Goal: Task Accomplishment & Management: Manage account settings

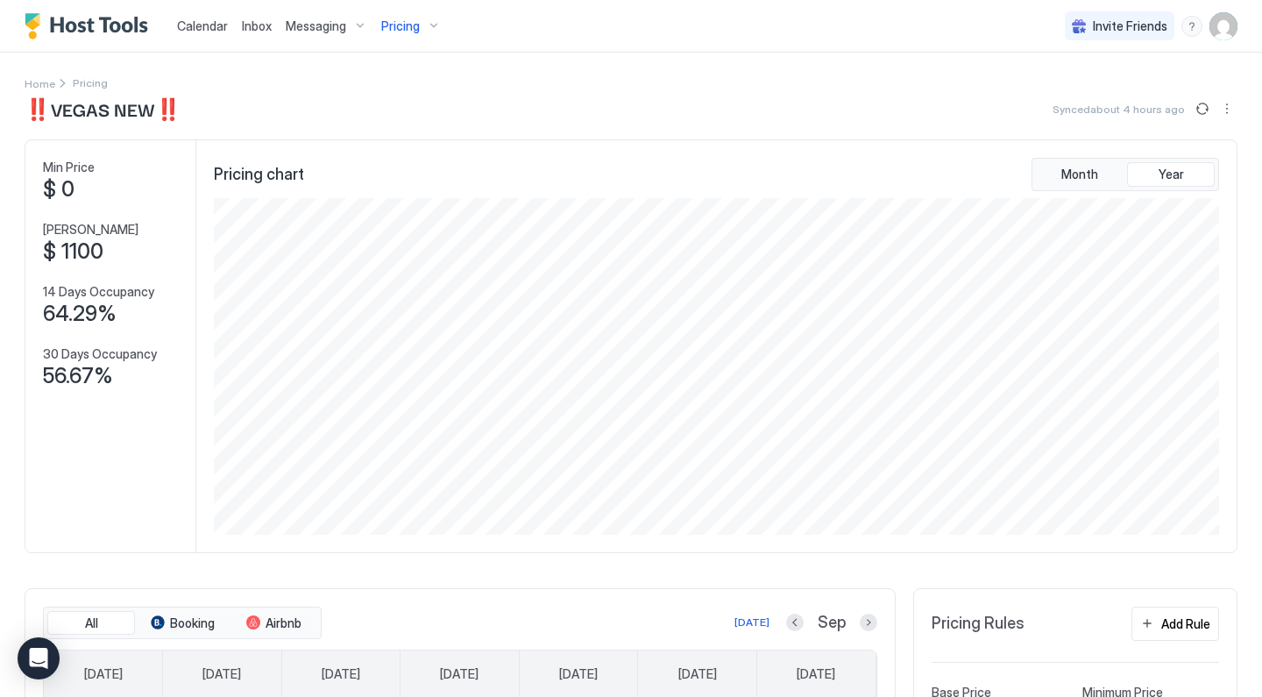
click at [1230, 26] on img "User profile" at bounding box center [1223, 26] width 28 height 28
click at [1110, 94] on div "Settings" at bounding box center [1125, 98] width 223 height 31
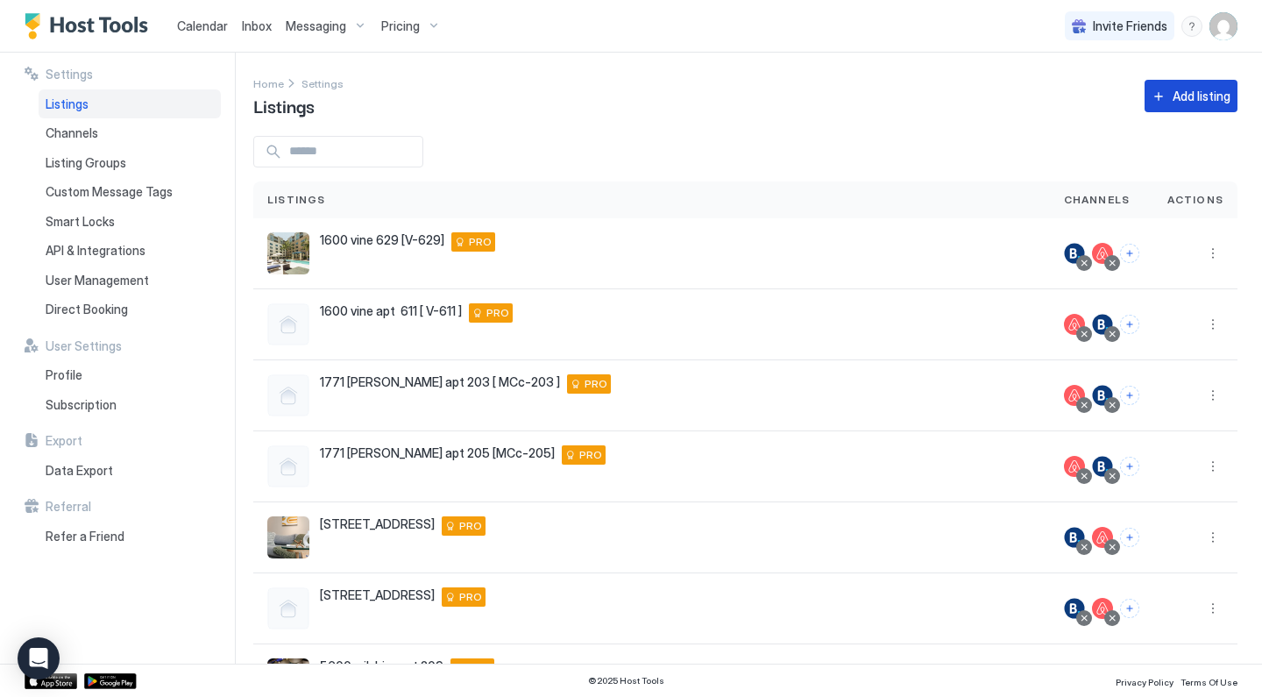
click at [1197, 89] on div "Add listing" at bounding box center [1202, 96] width 58 height 18
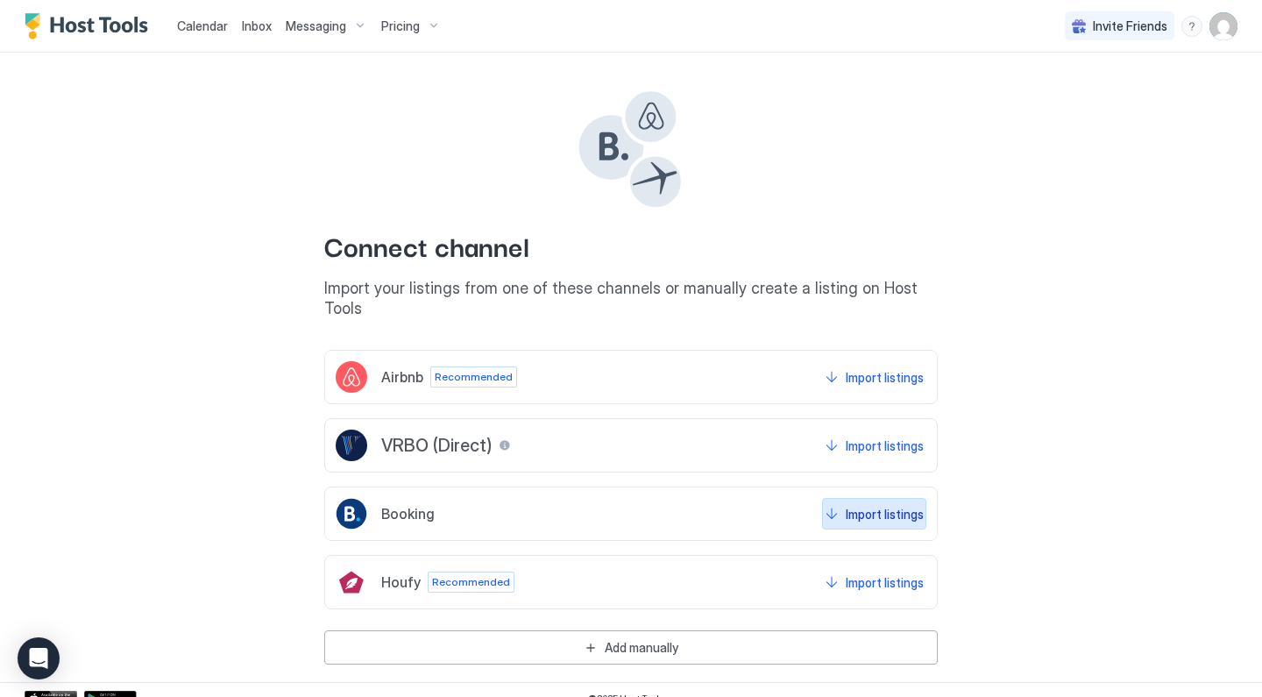
click at [854, 505] on div "Import listings" at bounding box center [885, 514] width 78 height 18
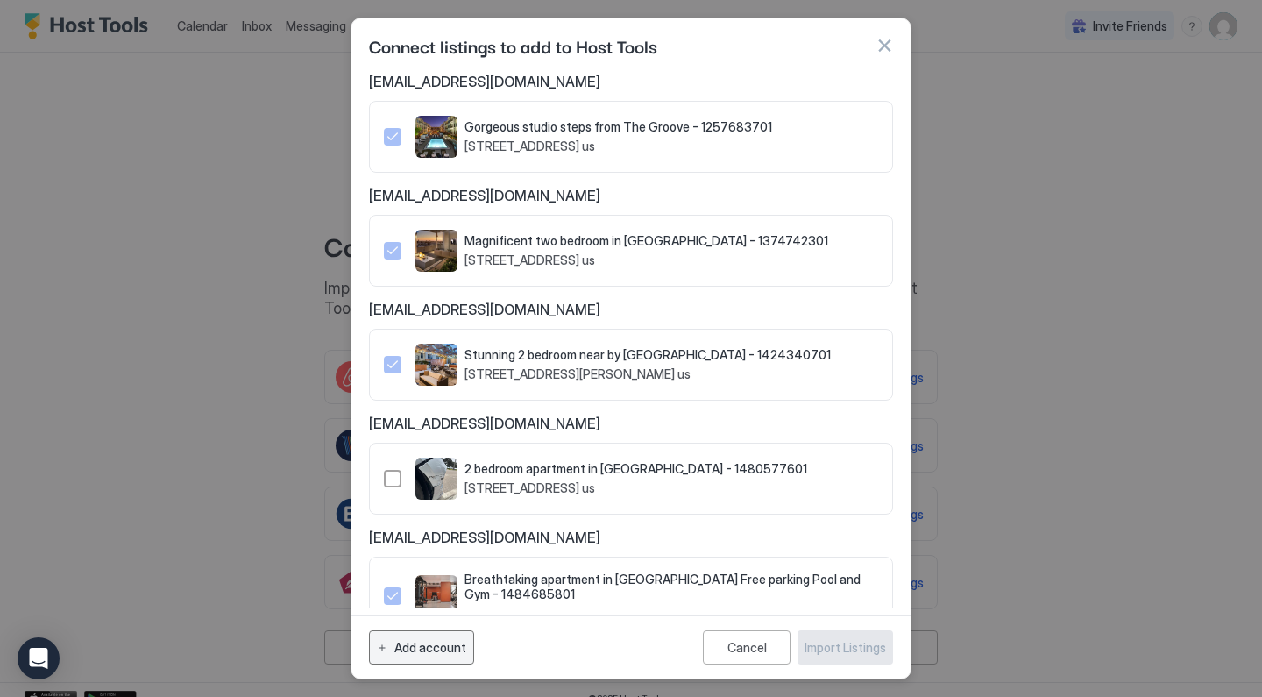
click at [464, 636] on button "Add account" at bounding box center [421, 647] width 105 height 34
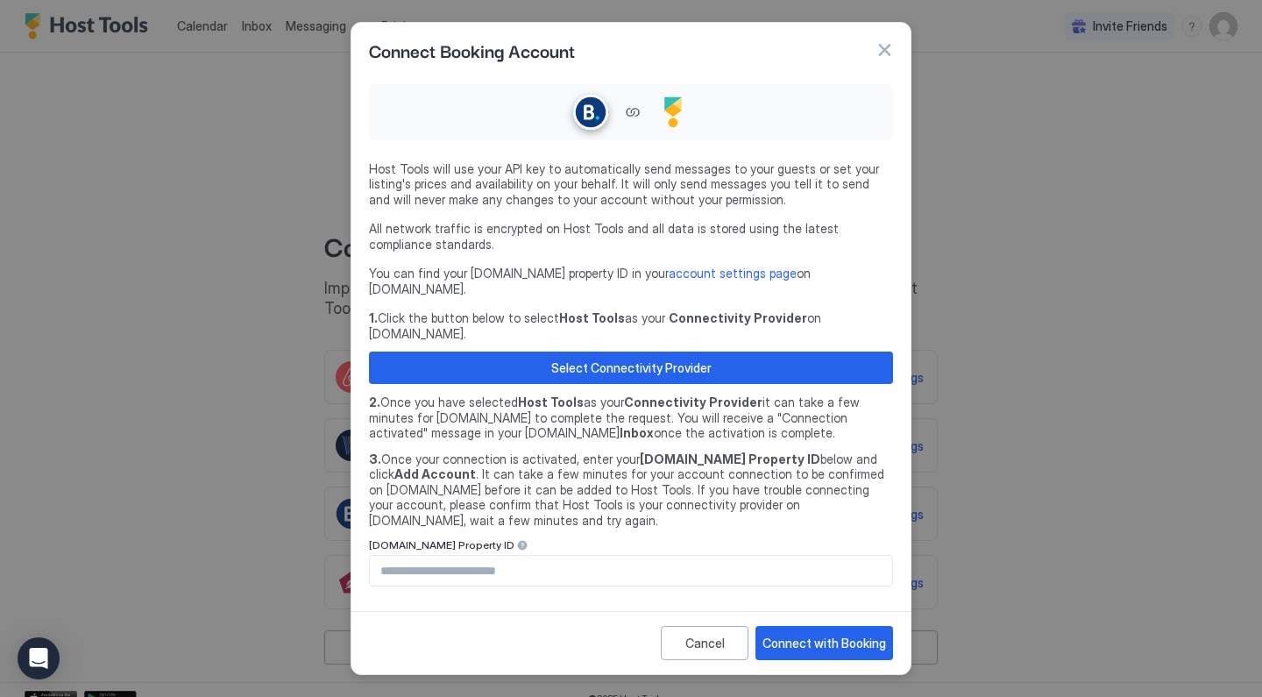
click at [580, 556] on input "Input Field" at bounding box center [631, 571] width 522 height 30
type input "********"
click at [839, 634] on div "Connect with Booking" at bounding box center [824, 643] width 124 height 18
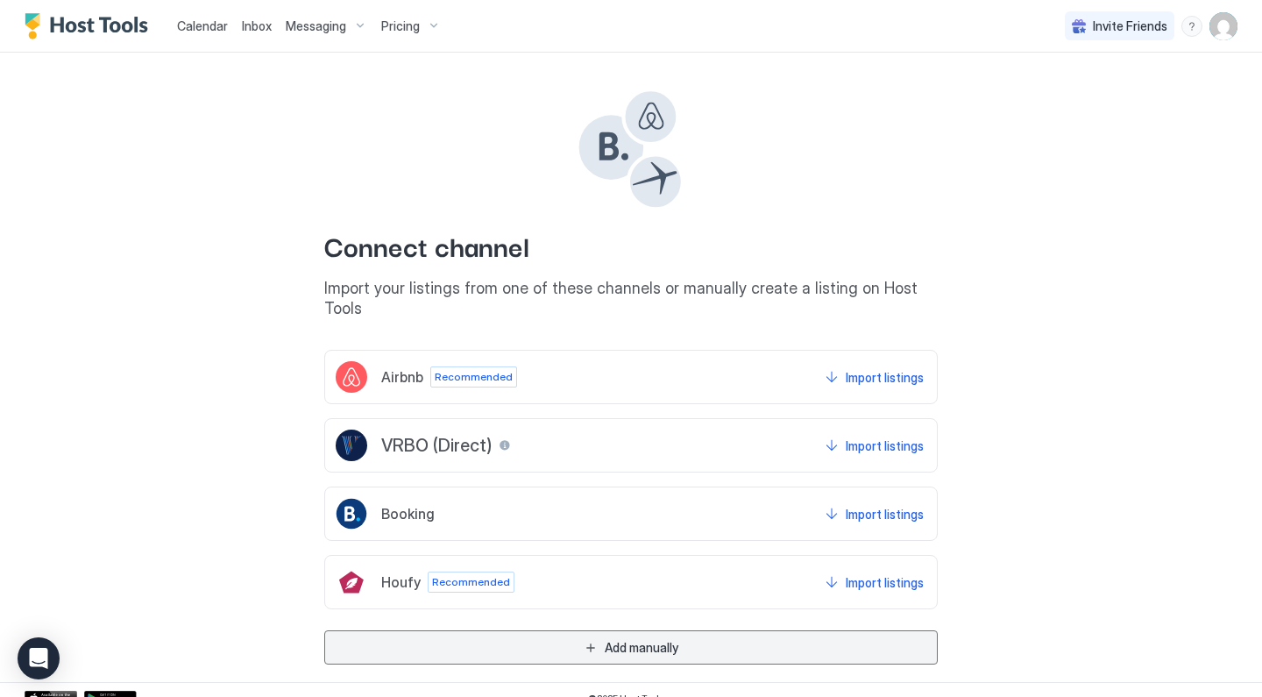
click at [641, 638] on div "Add manually" at bounding box center [642, 647] width 74 height 18
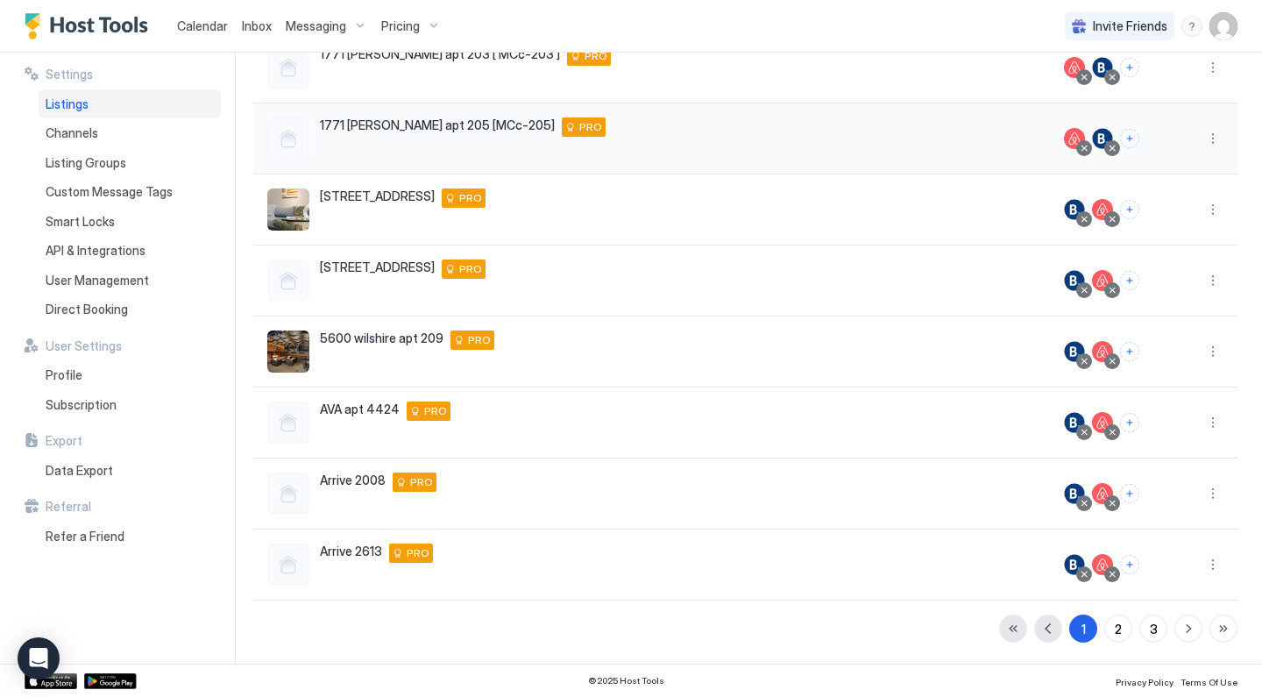
scroll to position [328, 0]
click at [1122, 626] on div "2" at bounding box center [1118, 629] width 7 height 18
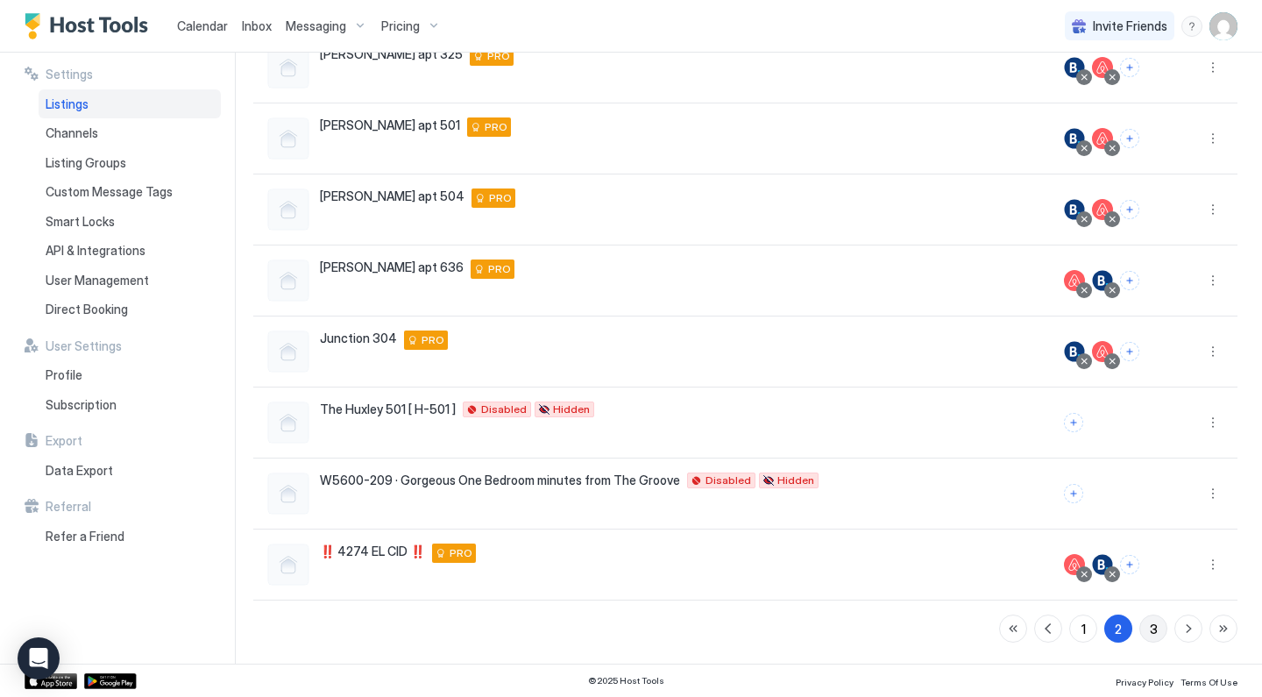
click at [1147, 631] on button "3" at bounding box center [1153, 628] width 28 height 28
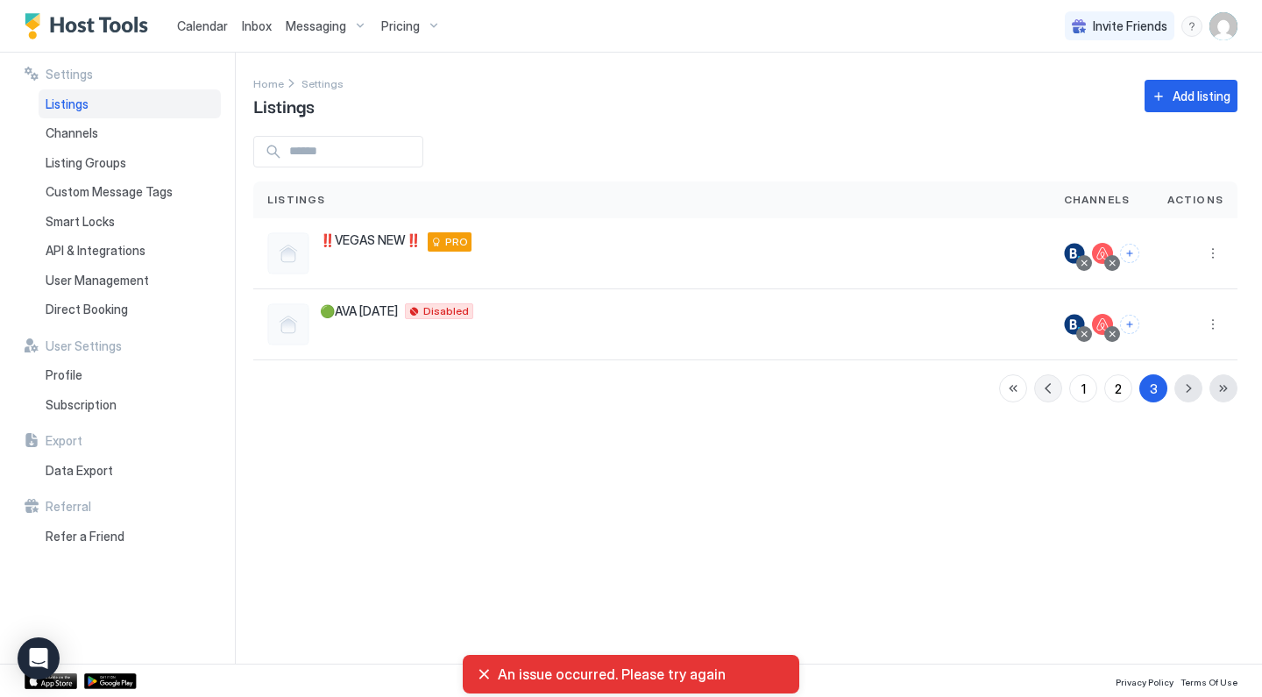
click at [1048, 374] on button "button" at bounding box center [1048, 388] width 28 height 28
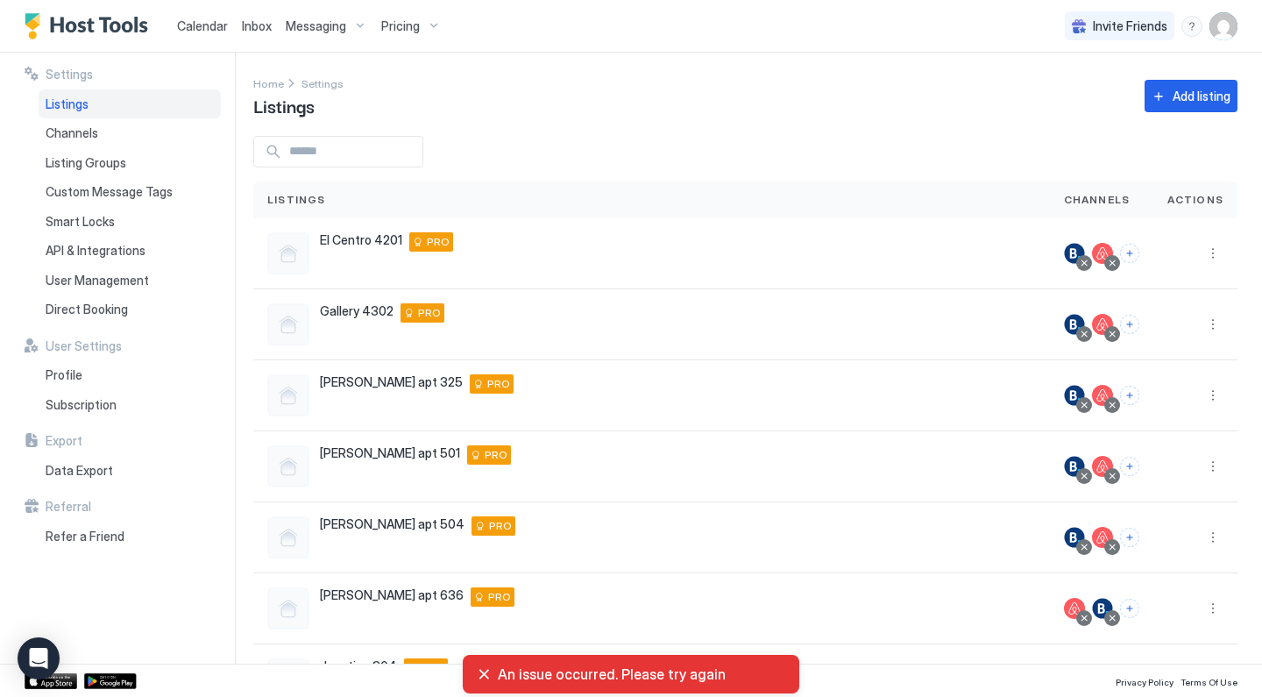
scroll to position [0, 0]
click at [1175, 97] on div "Add listing" at bounding box center [1202, 96] width 58 height 18
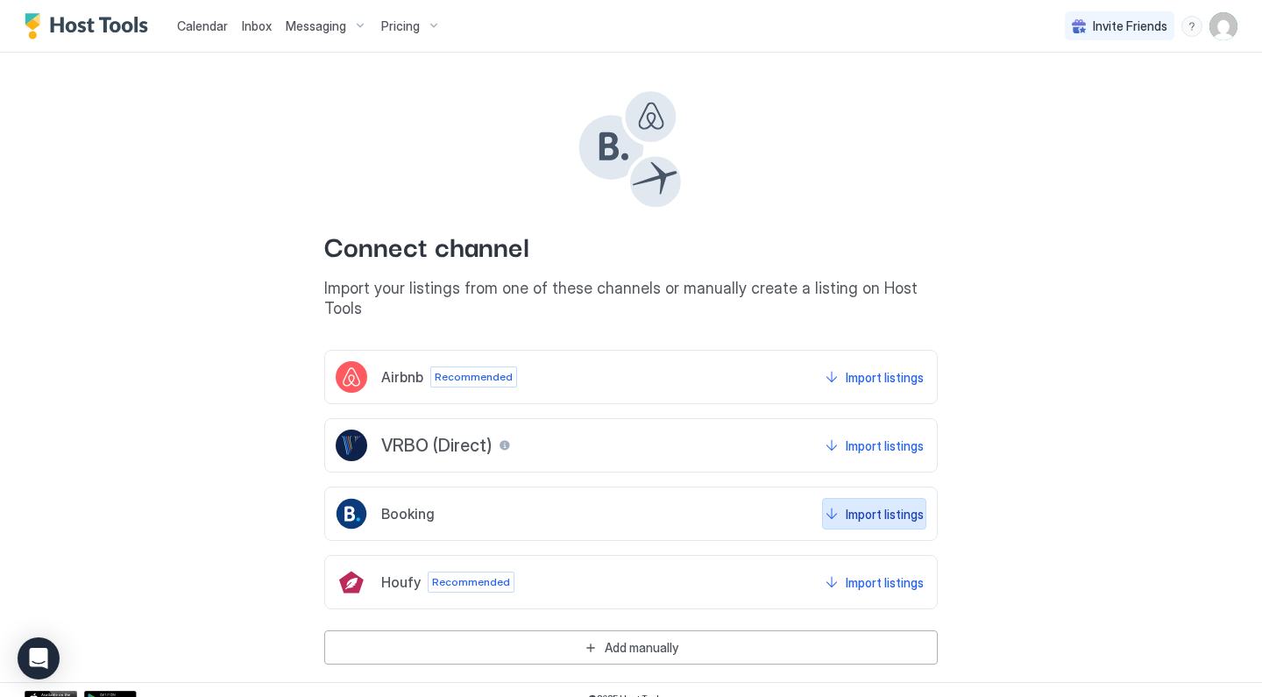
click at [852, 505] on div "Import listings" at bounding box center [885, 514] width 78 height 18
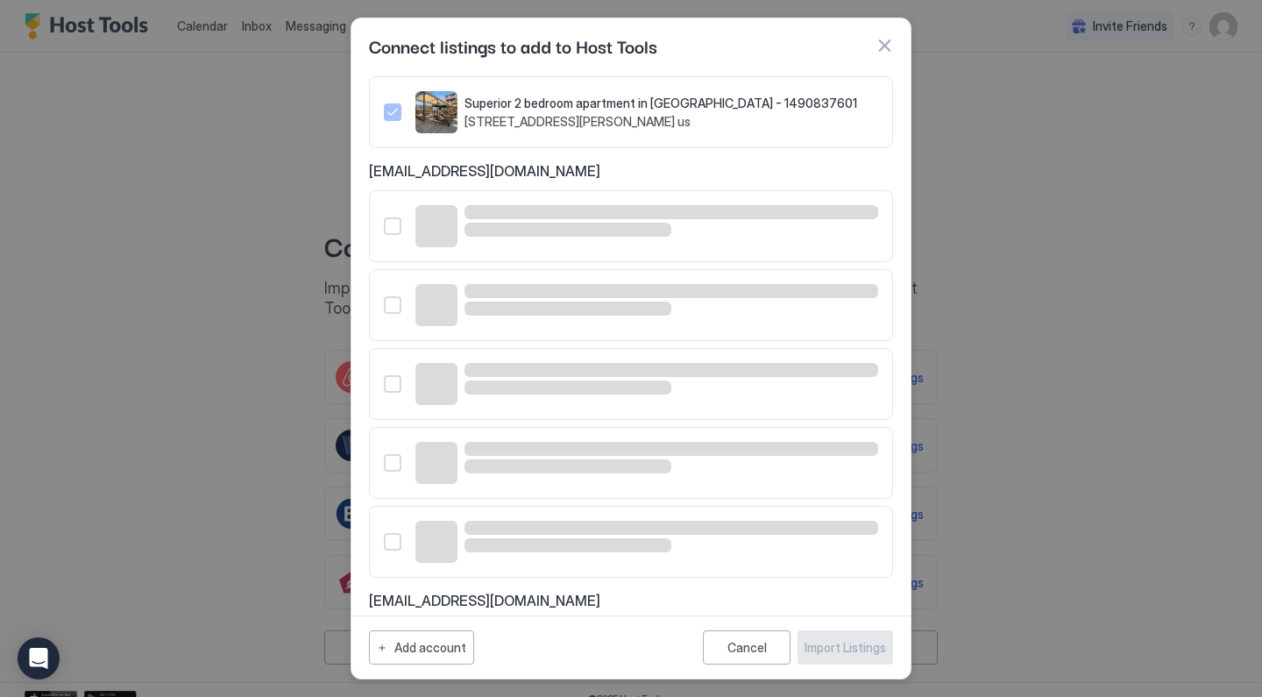
scroll to position [599, 0]
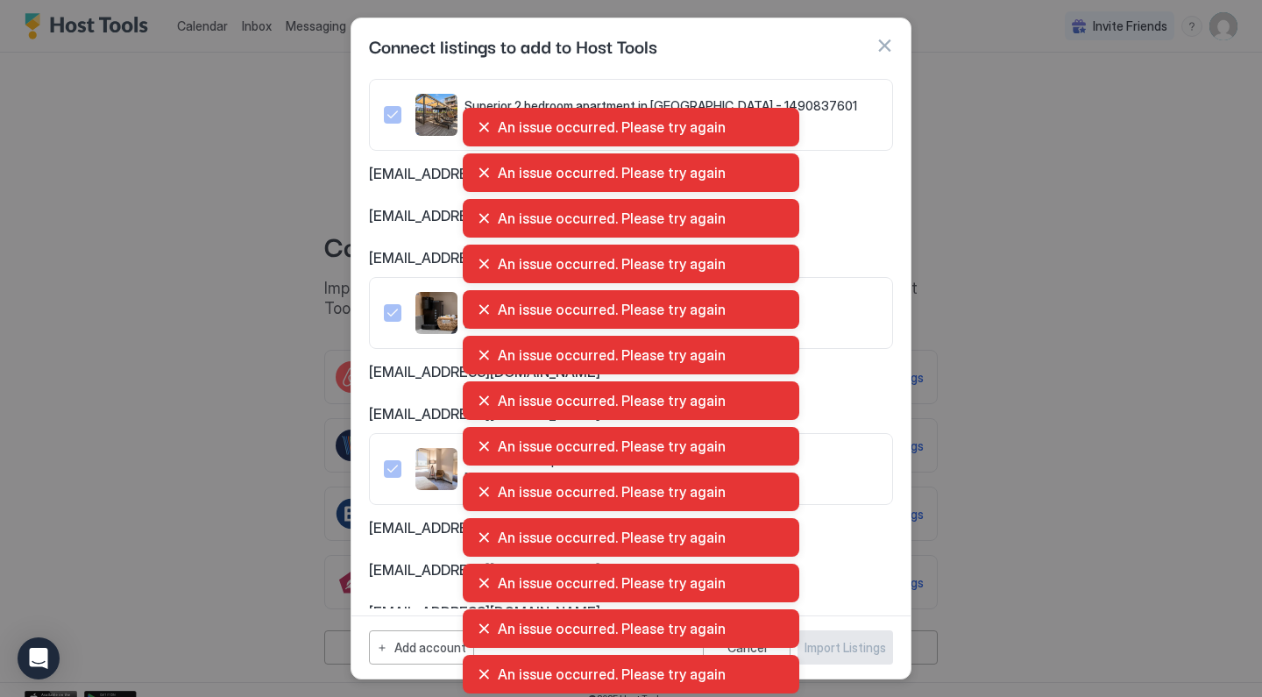
click at [407, 393] on div "An issue occurred. Please try again An issue occurred. Please try again An issu…" at bounding box center [631, 400] width 1262 height 592
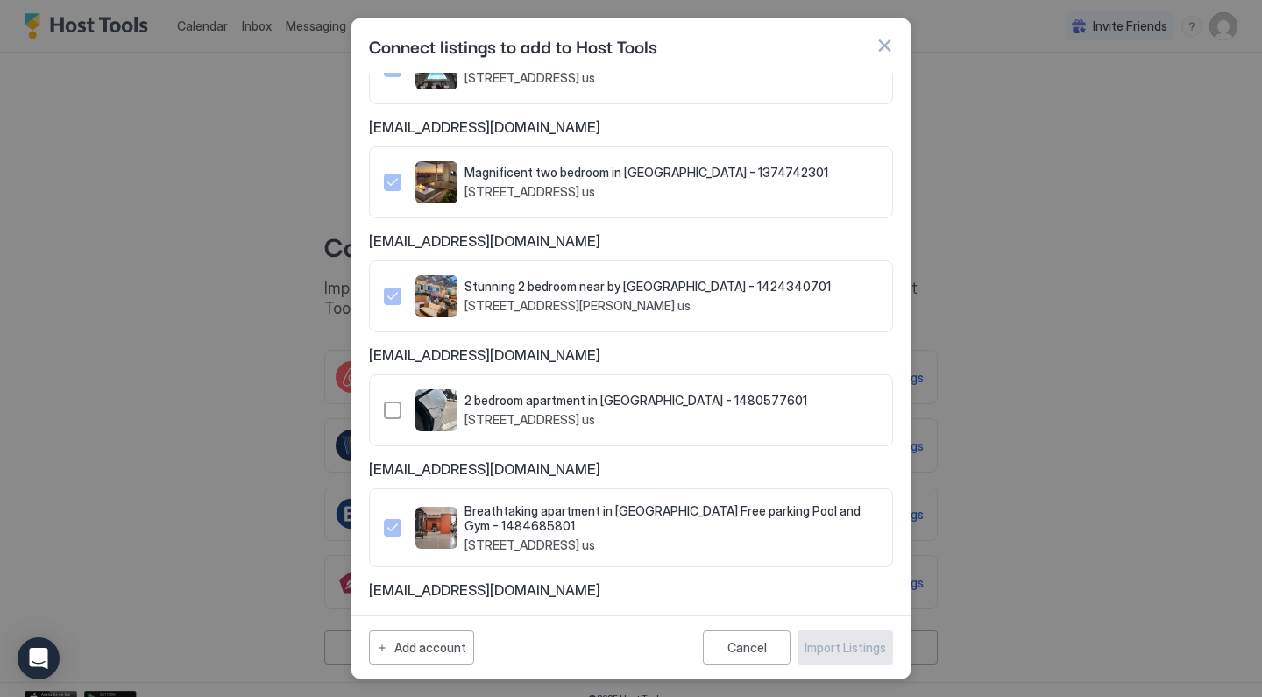
scroll to position [270, 0]
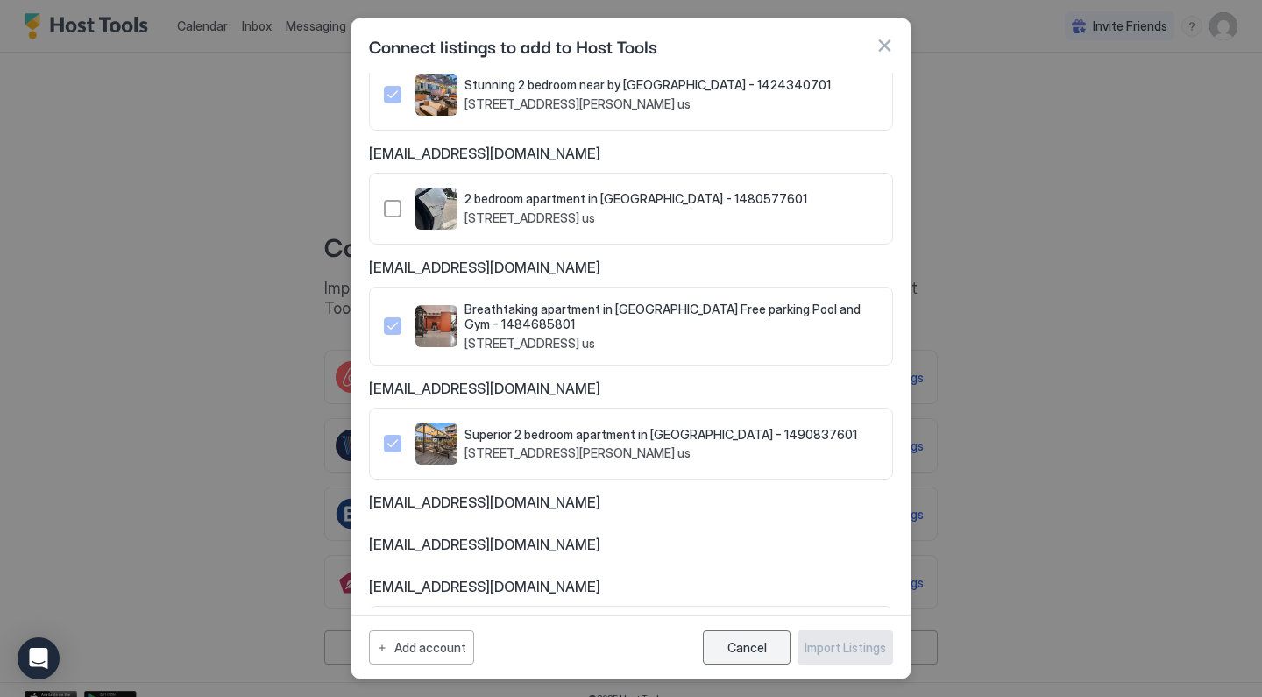
click at [760, 656] on button "Cancel" at bounding box center [747, 647] width 88 height 34
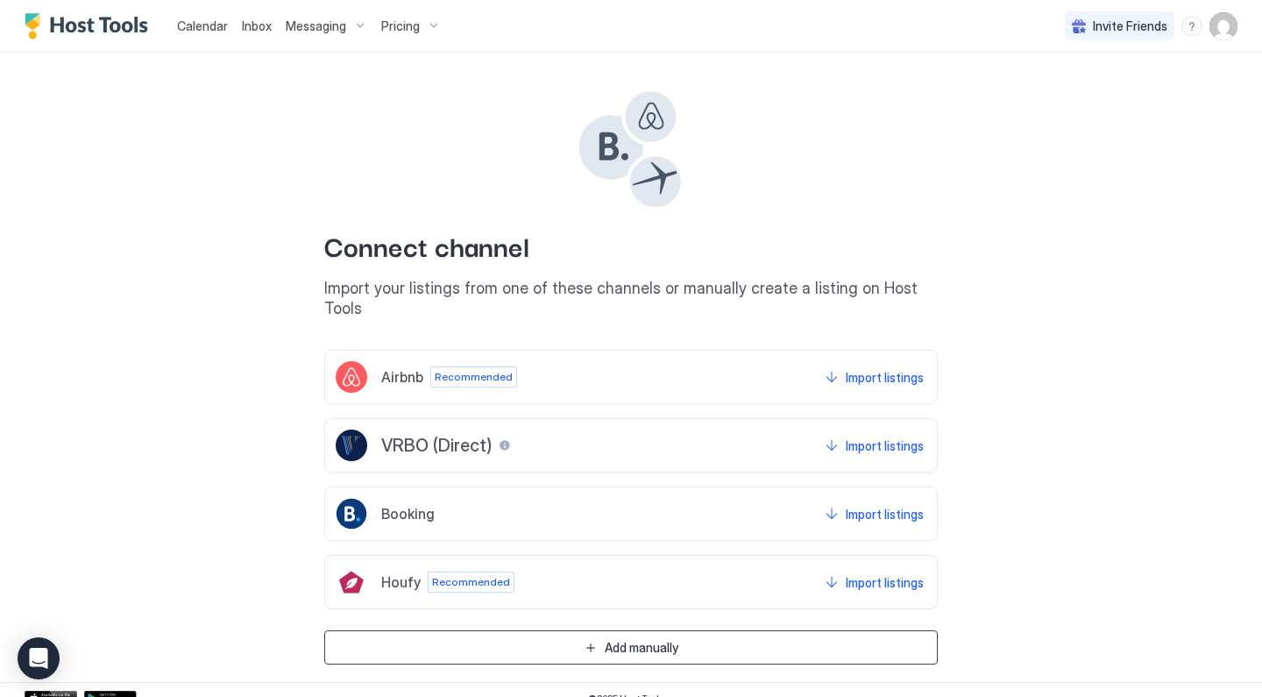
drag, startPoint x: 653, startPoint y: 624, endPoint x: 793, endPoint y: 500, distance: 186.9
click at [792, 501] on div "Airbnb Recommended Import listings VRBO (Direct) Import listings Booking Import…" at bounding box center [630, 507] width 613 height 315
click at [861, 505] on div "Import listings" at bounding box center [885, 514] width 78 height 18
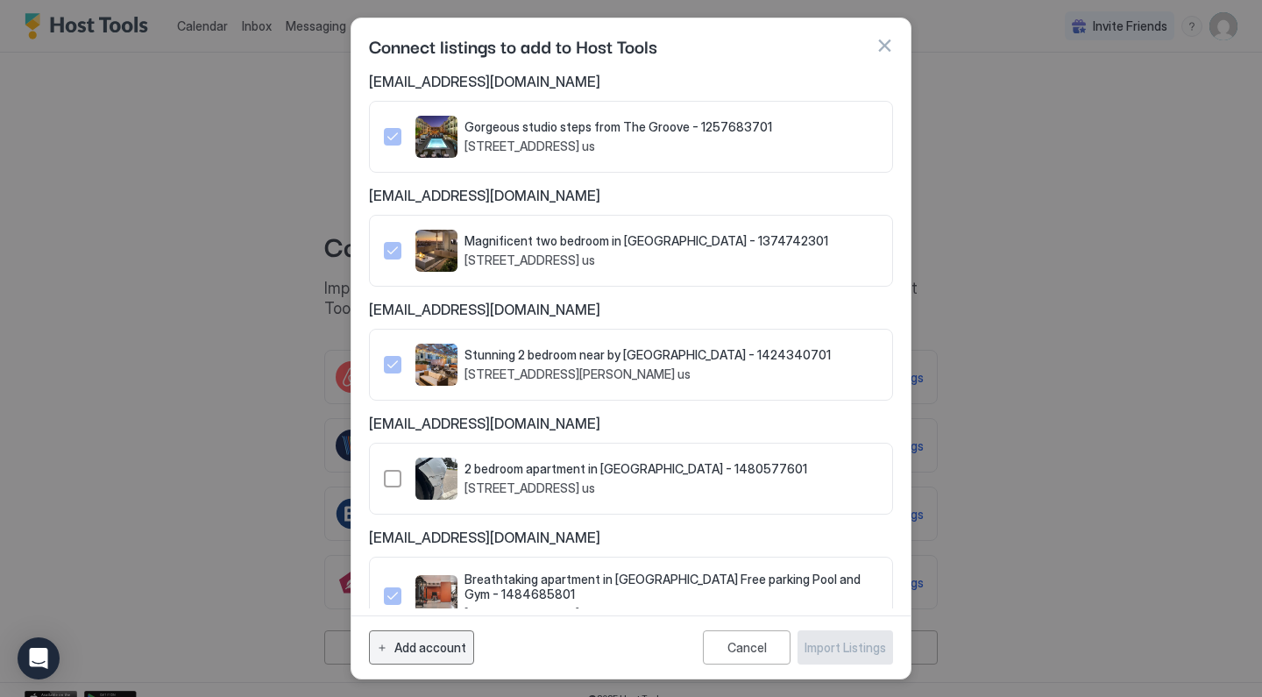
click at [440, 644] on div "Add account" at bounding box center [430, 647] width 72 height 18
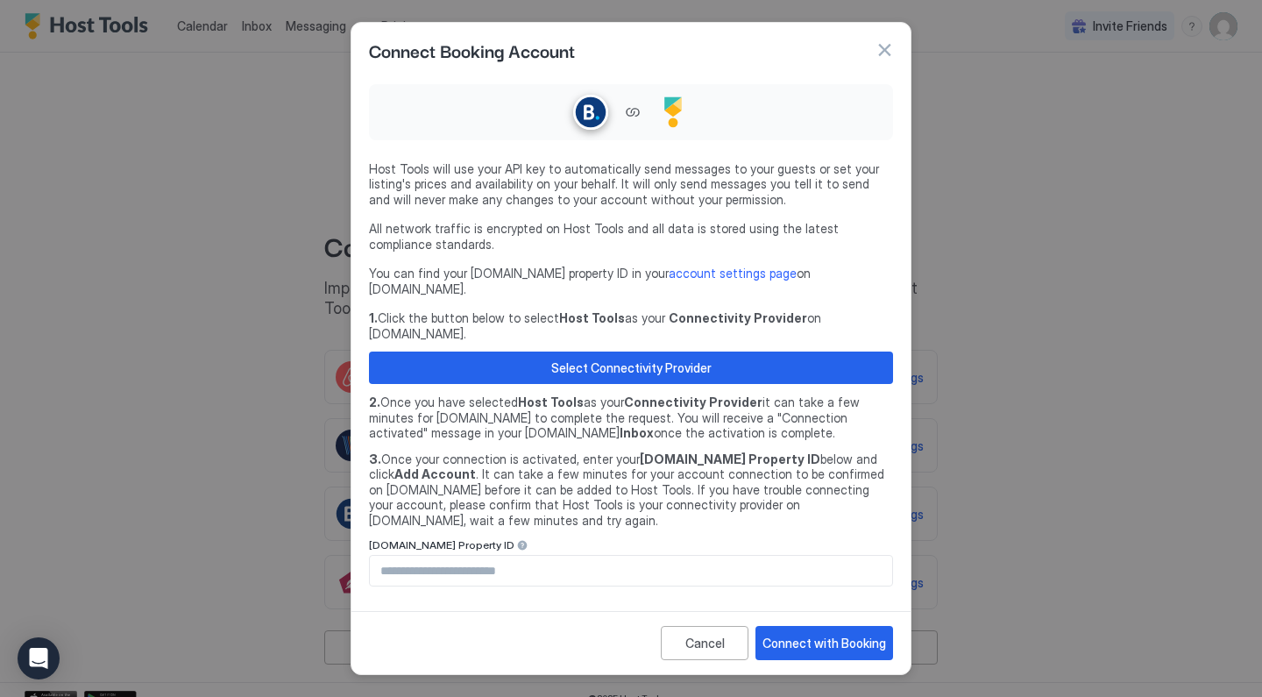
click at [528, 556] on input "Input Field" at bounding box center [631, 571] width 522 height 30
type input "********"
click at [812, 634] on div "Connect with Booking" at bounding box center [824, 643] width 124 height 18
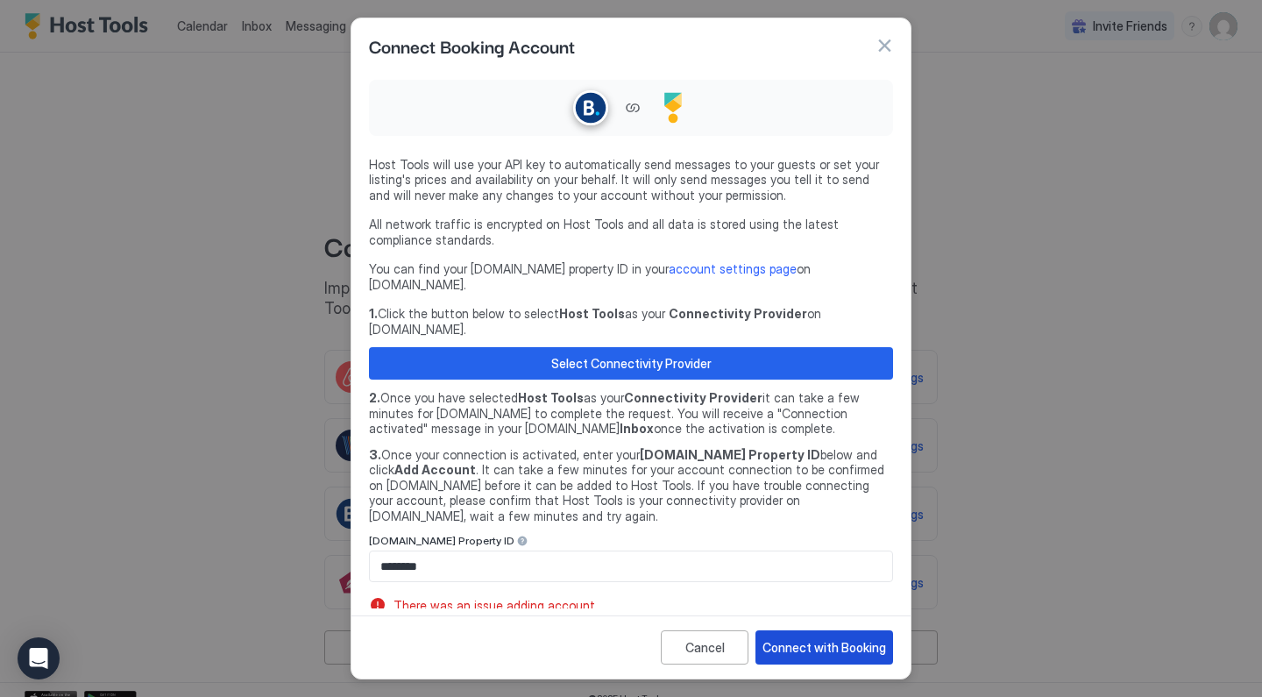
click at [774, 638] on div "Connect with Booking" at bounding box center [824, 647] width 124 height 18
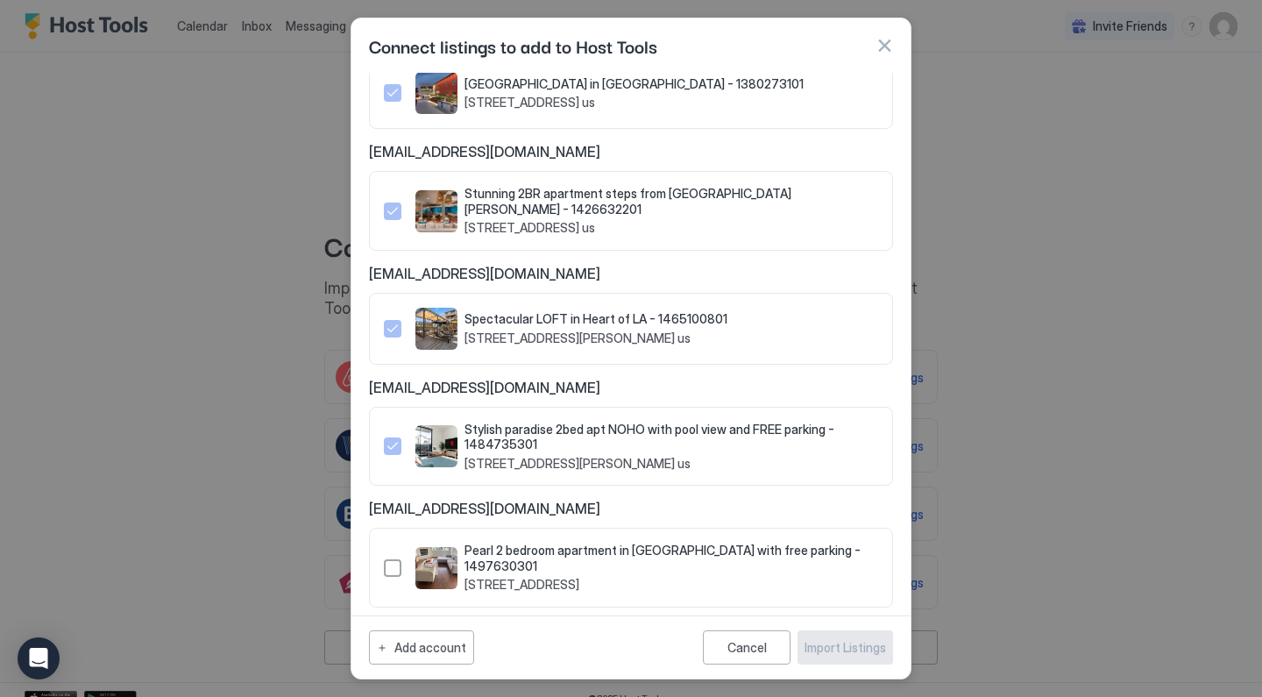
scroll to position [2293, 0]
click at [393, 560] on div "1497630301" at bounding box center [393, 569] width 18 height 18
click at [830, 642] on div "Import Listings" at bounding box center [844, 647] width 81 height 18
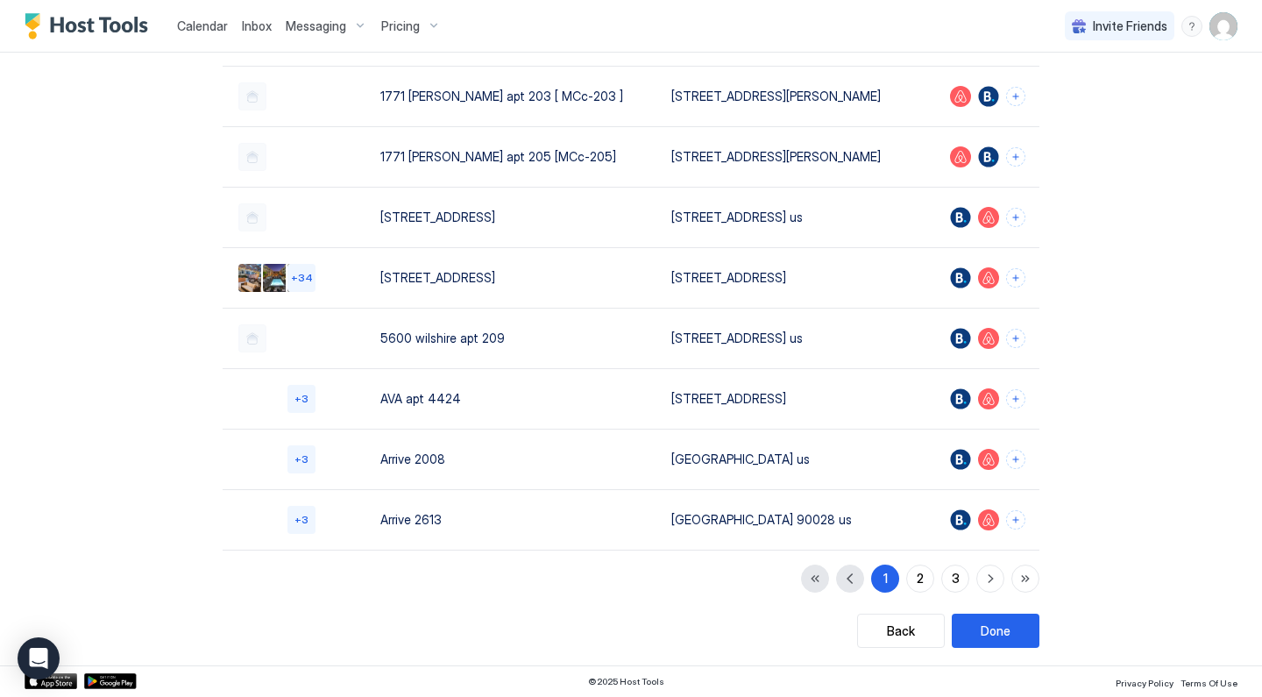
scroll to position [262, 0]
click at [923, 583] on div "2" at bounding box center [920, 579] width 7 height 18
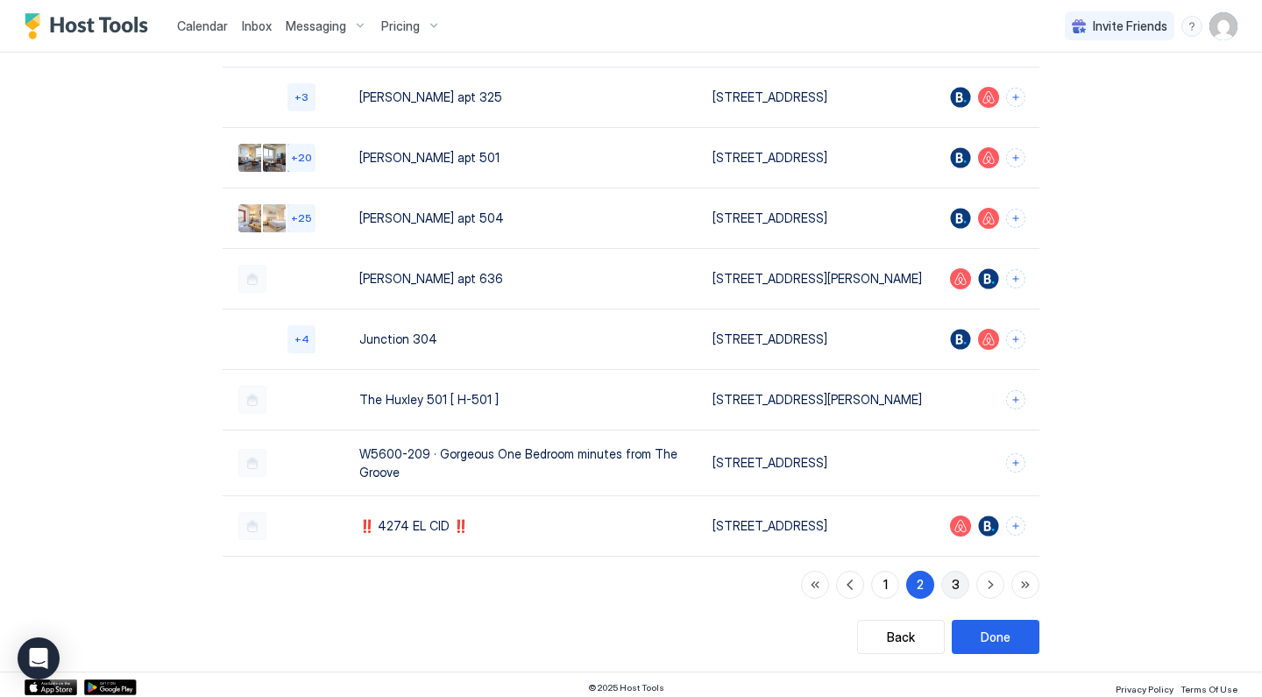
click at [955, 593] on div "3" at bounding box center [956, 584] width 8 height 18
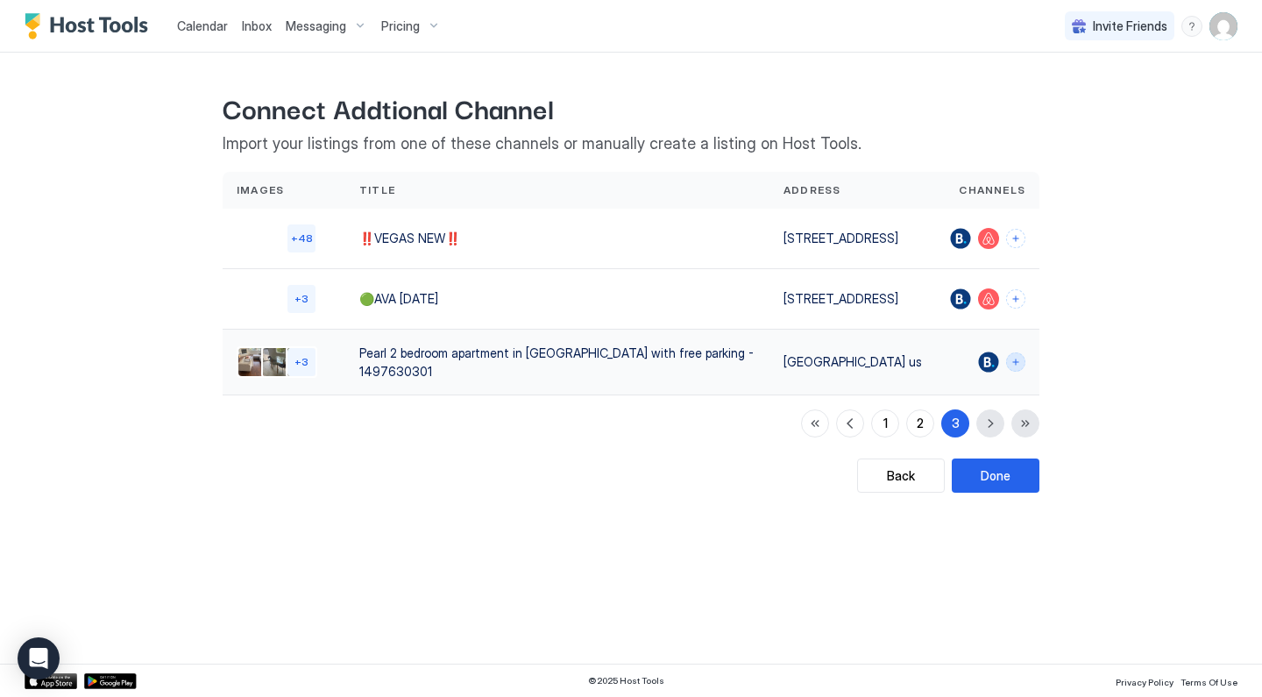
click at [1010, 372] on button "Connect channels" at bounding box center [1015, 361] width 19 height 19
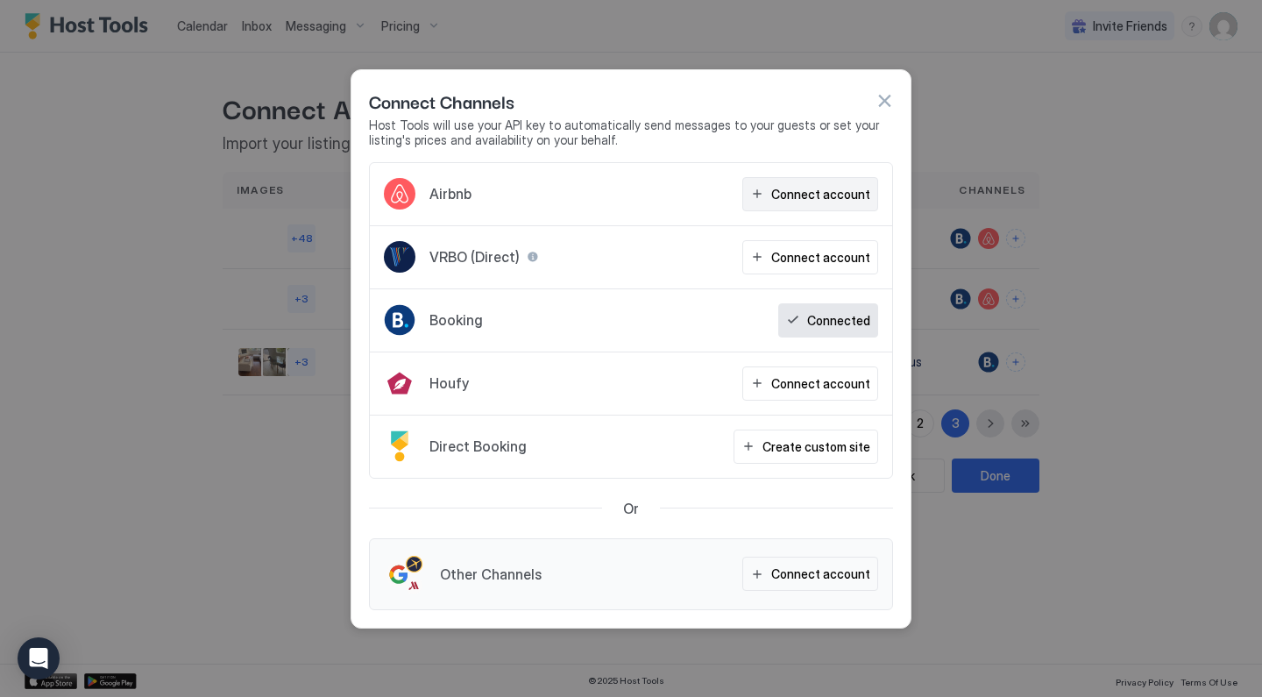
click at [779, 190] on div "Connect account" at bounding box center [820, 194] width 99 height 18
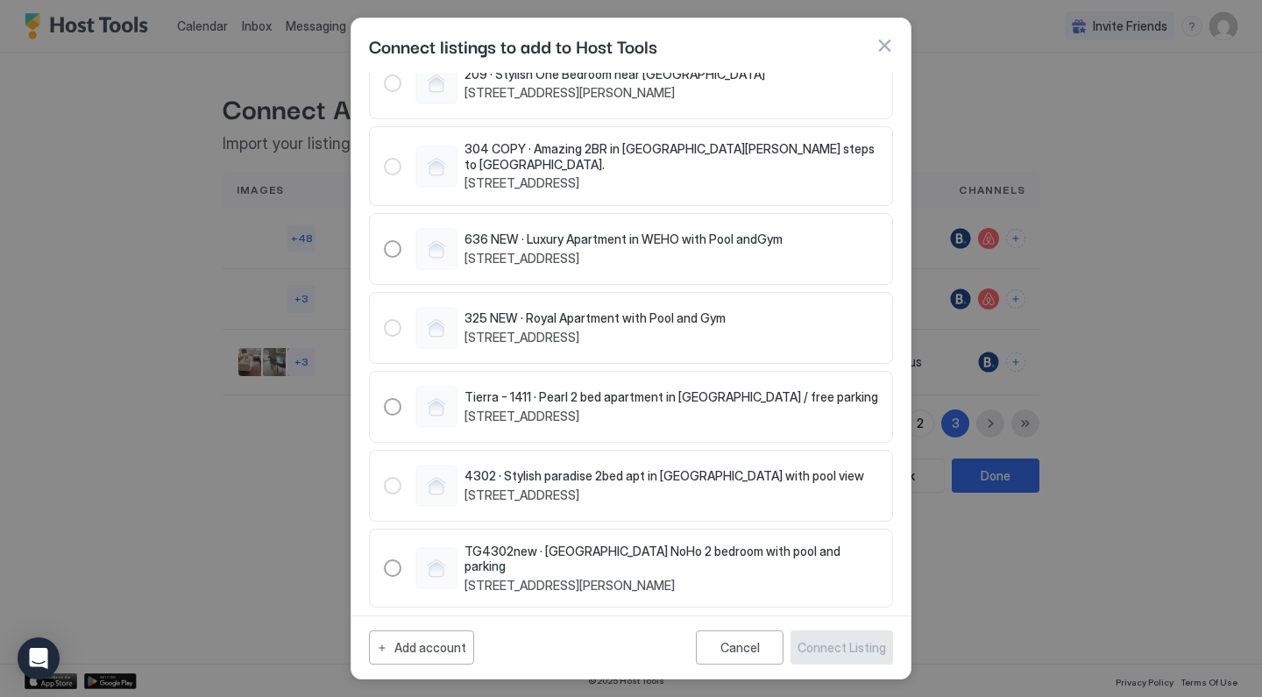
scroll to position [1754, 0]
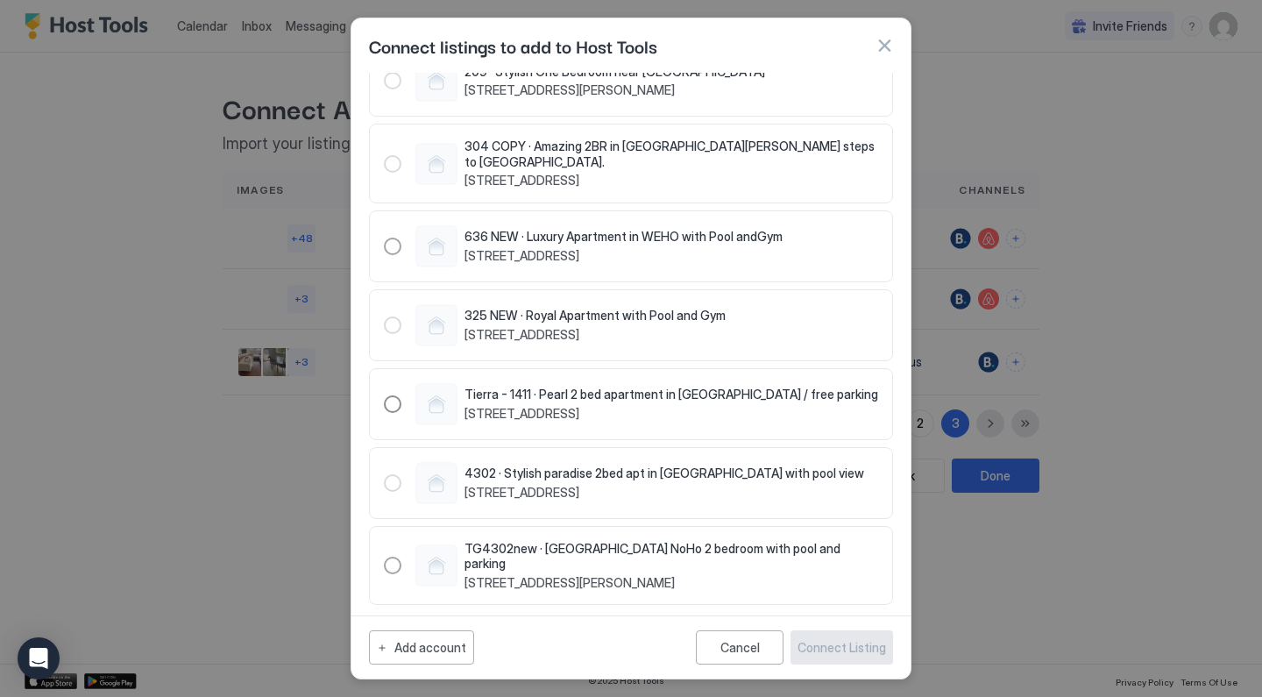
click at [398, 395] on div "1495865269111621061" at bounding box center [393, 404] width 18 height 18
click at [809, 639] on div "Connect Listing" at bounding box center [841, 647] width 89 height 18
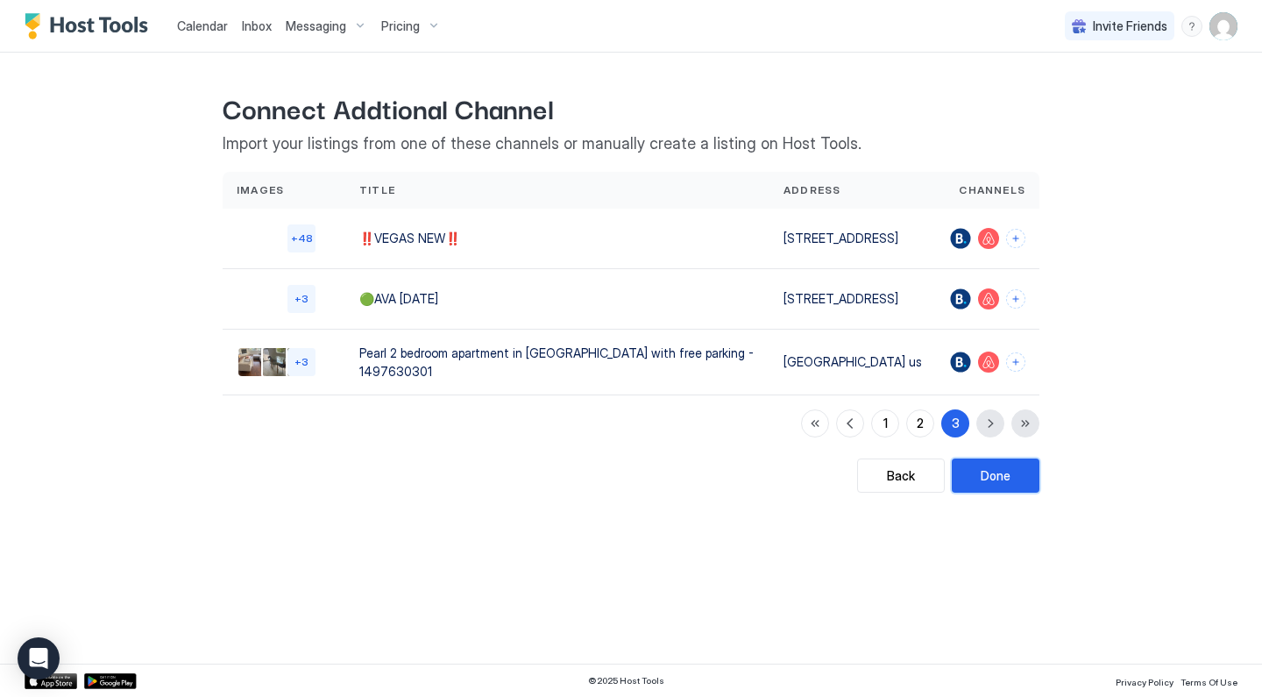
click at [1004, 485] on div "Done" at bounding box center [996, 475] width 30 height 18
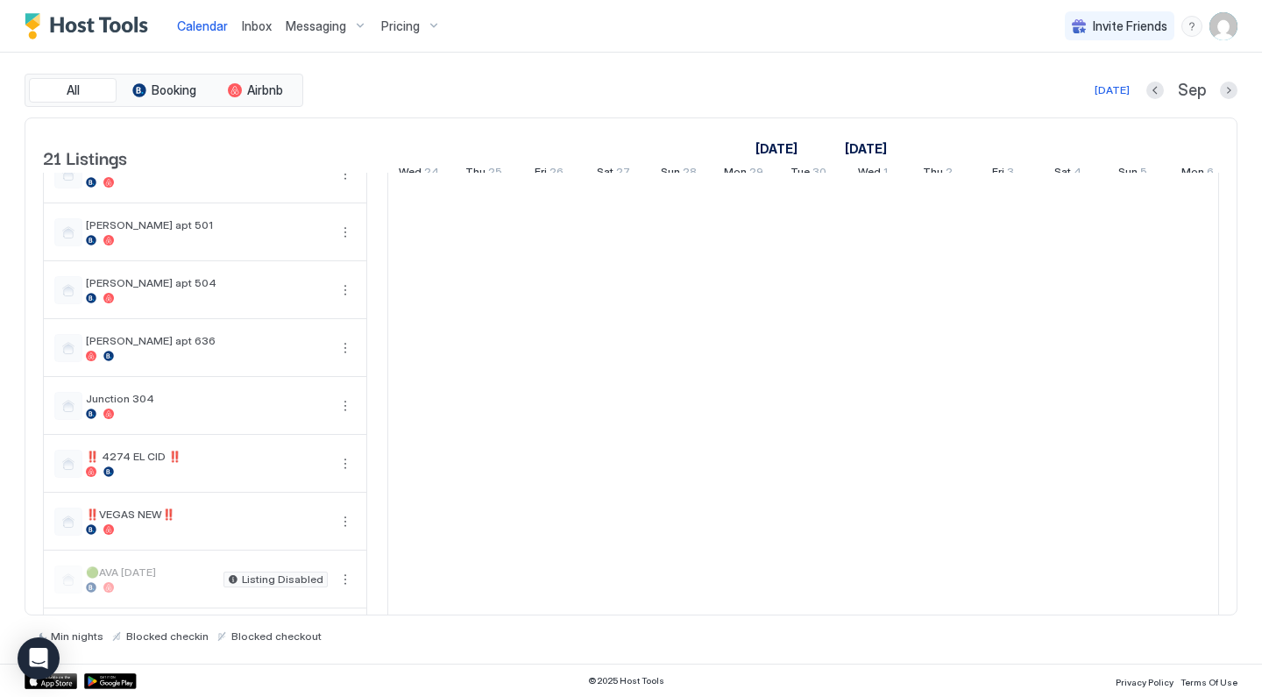
scroll to position [788, 0]
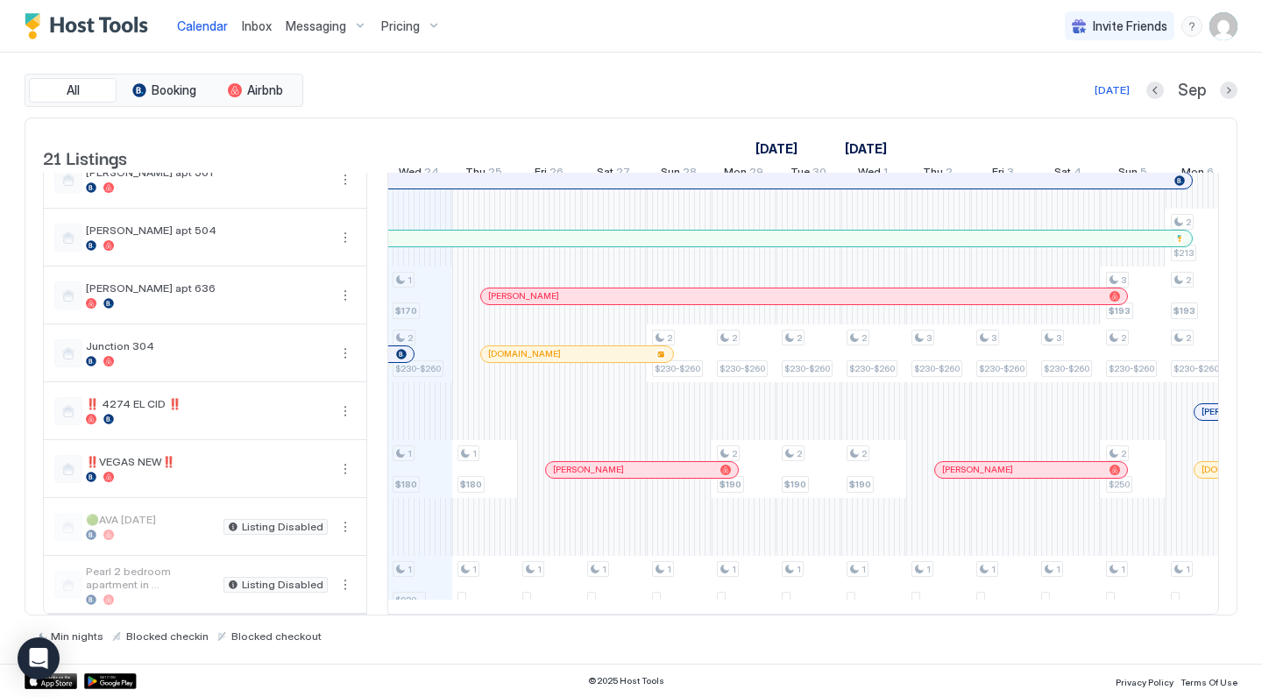
click at [343, 588] on button "More options" at bounding box center [345, 584] width 21 height 21
click at [307, 507] on span "Pricing" at bounding box center [293, 501] width 35 height 13
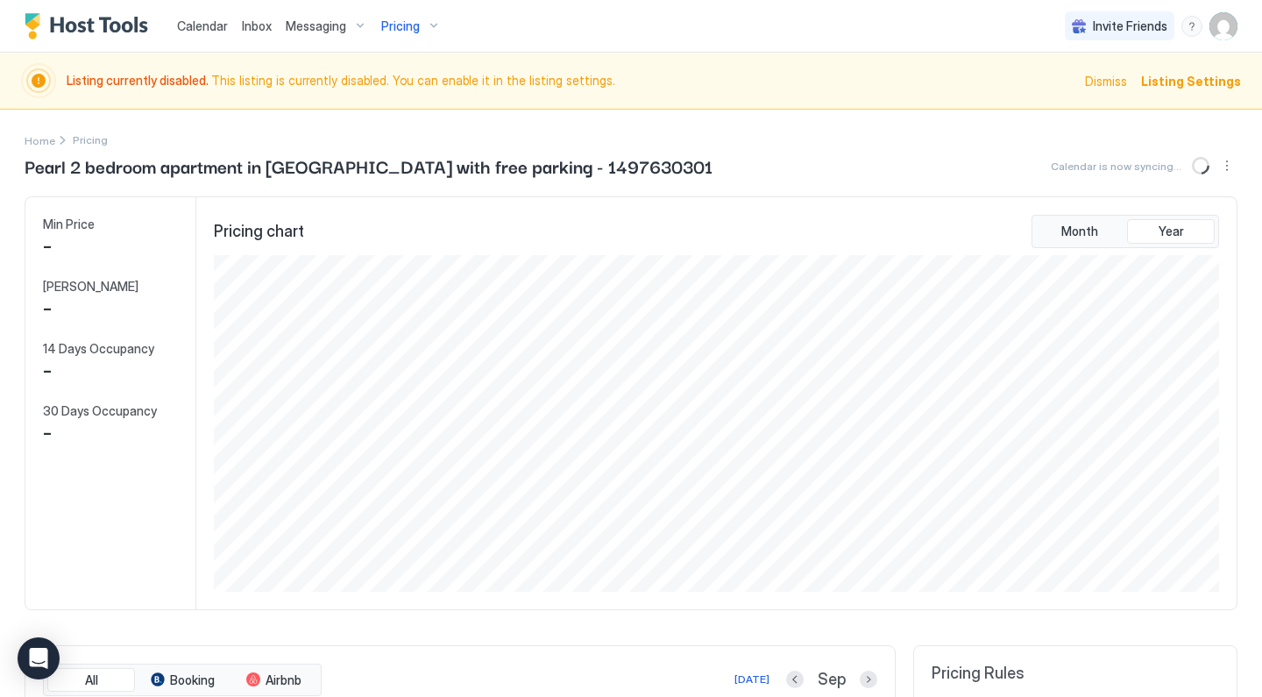
scroll to position [337, 1009]
click at [1173, 83] on span "Listing Settings" at bounding box center [1191, 81] width 100 height 18
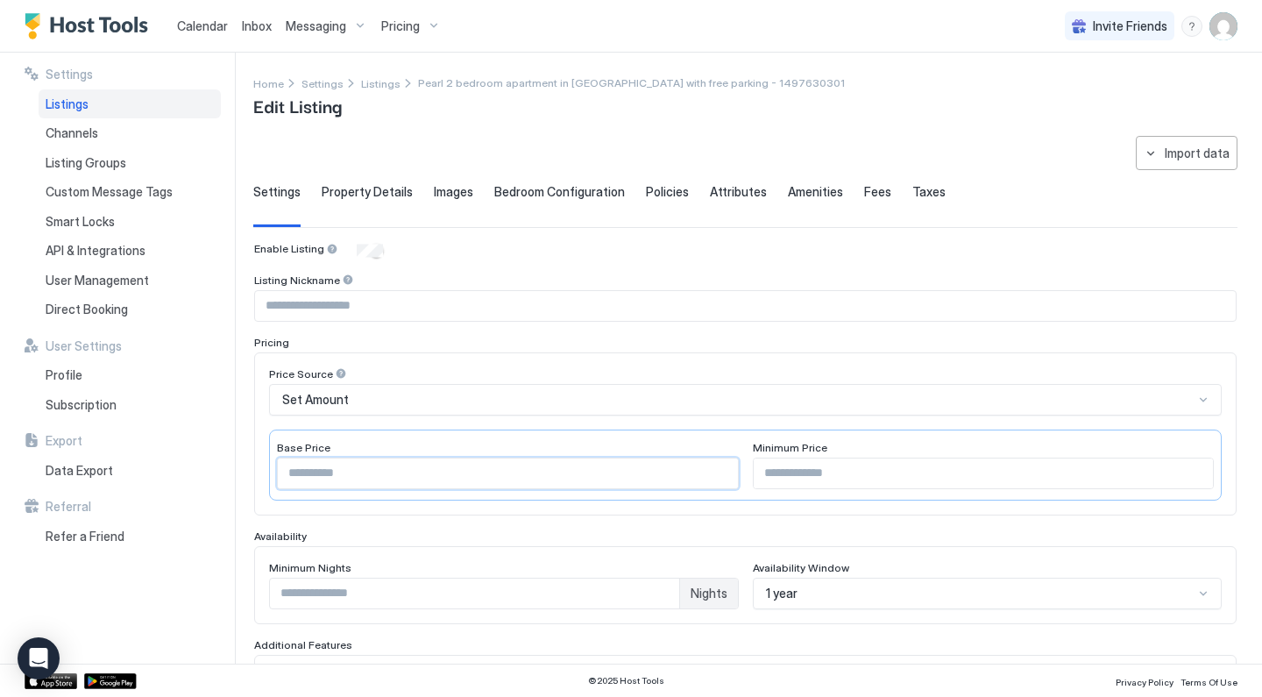
drag, startPoint x: 405, startPoint y: 473, endPoint x: 223, endPoint y: 455, distance: 182.3
click at [229, 453] on div "**********" at bounding box center [631, 358] width 1262 height 611
type input "*"
type input "***"
click at [774, 469] on input "Input Field" at bounding box center [984, 473] width 460 height 30
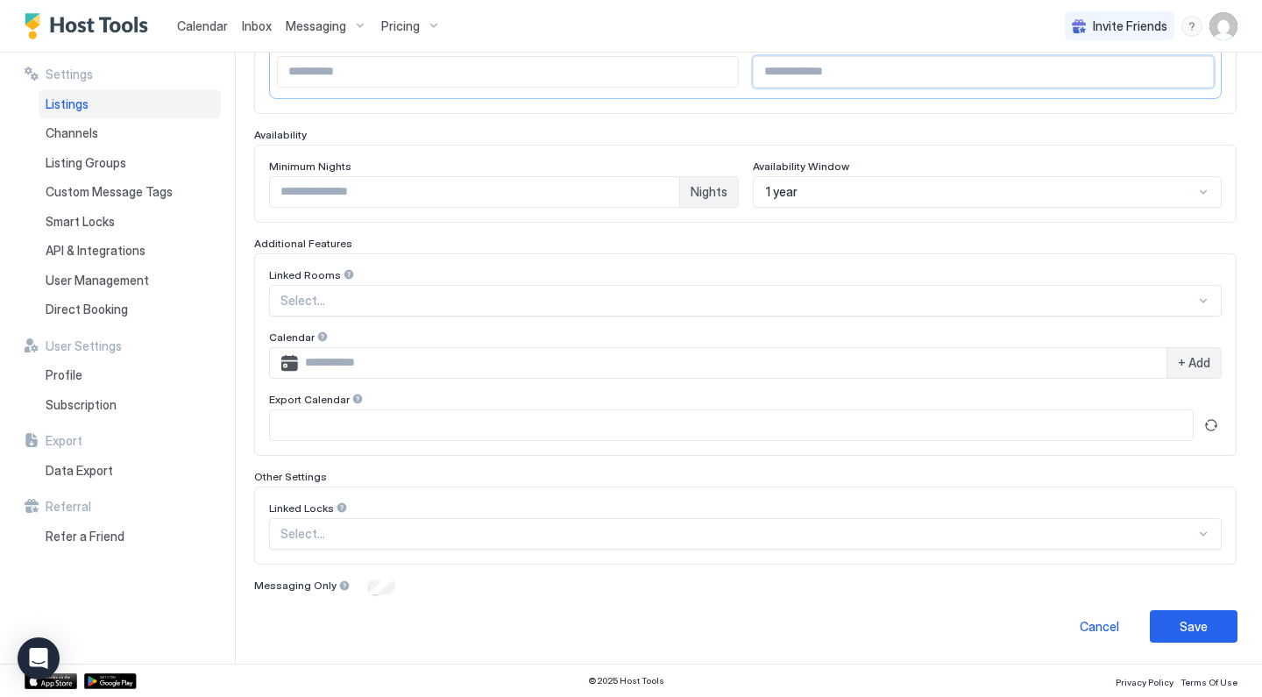
scroll to position [400, 0]
type input "***"
click at [1223, 622] on button "Save" at bounding box center [1194, 627] width 88 height 32
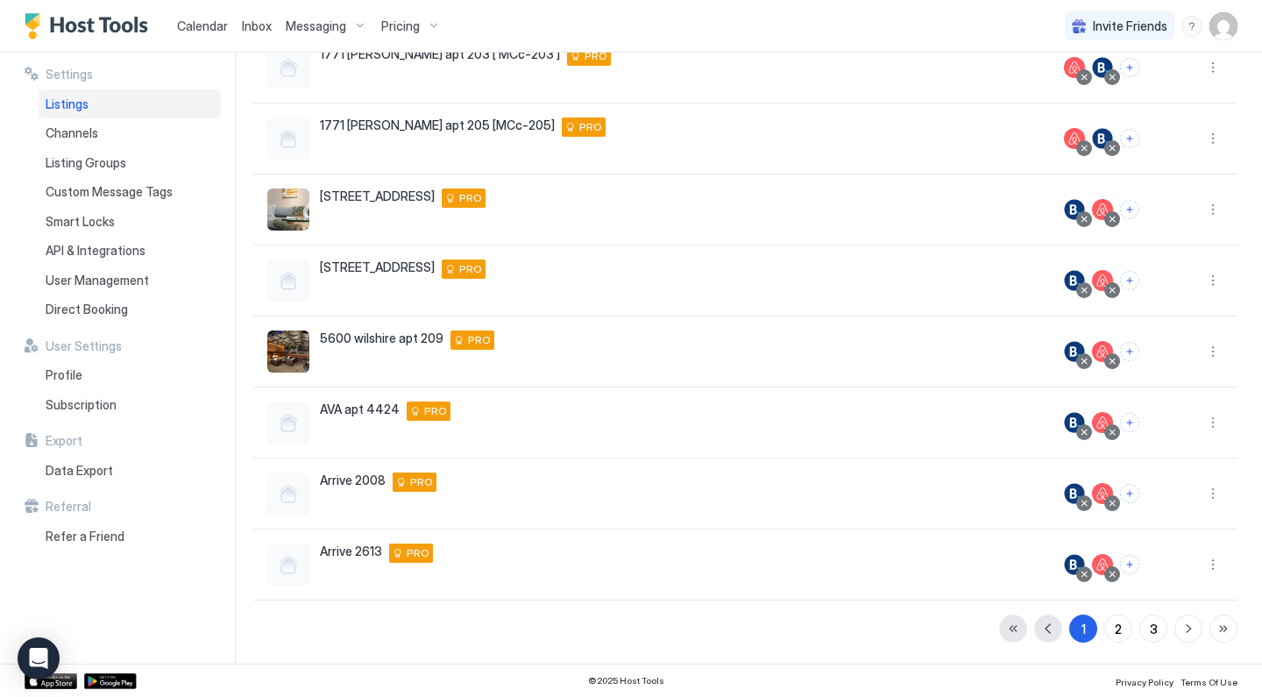
scroll to position [328, 0]
click at [433, 25] on div "Pricing" at bounding box center [411, 26] width 74 height 30
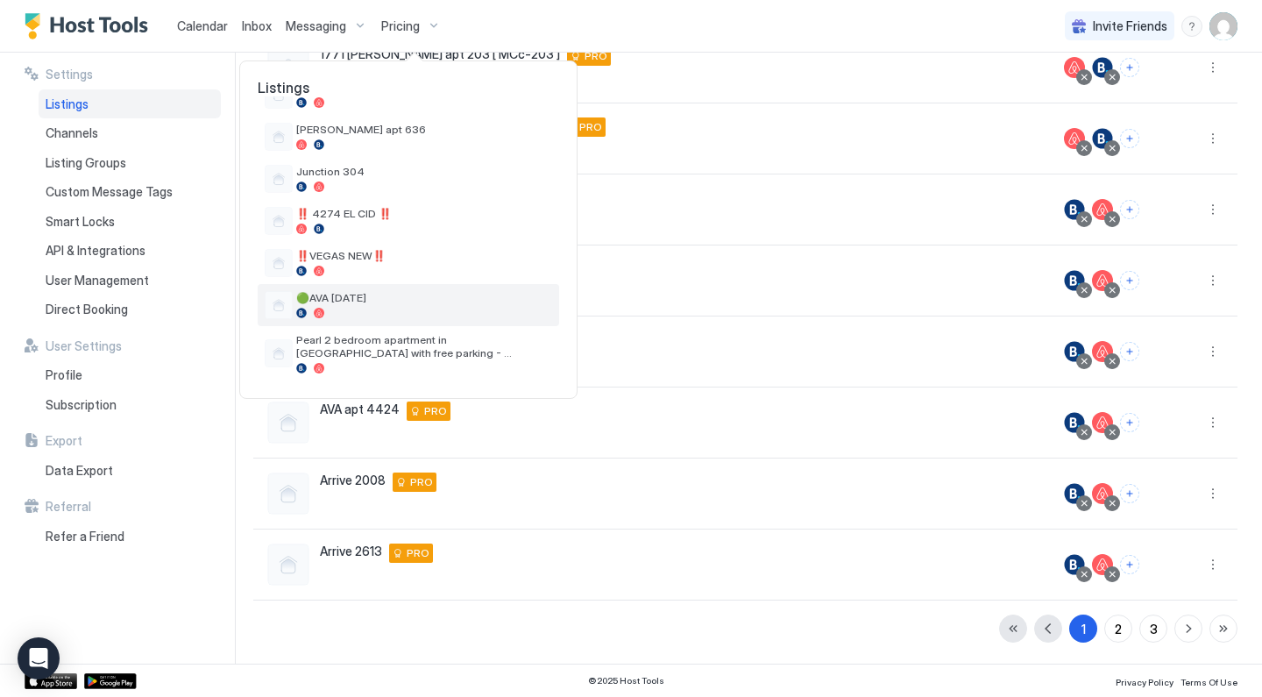
scroll to position [671, 0]
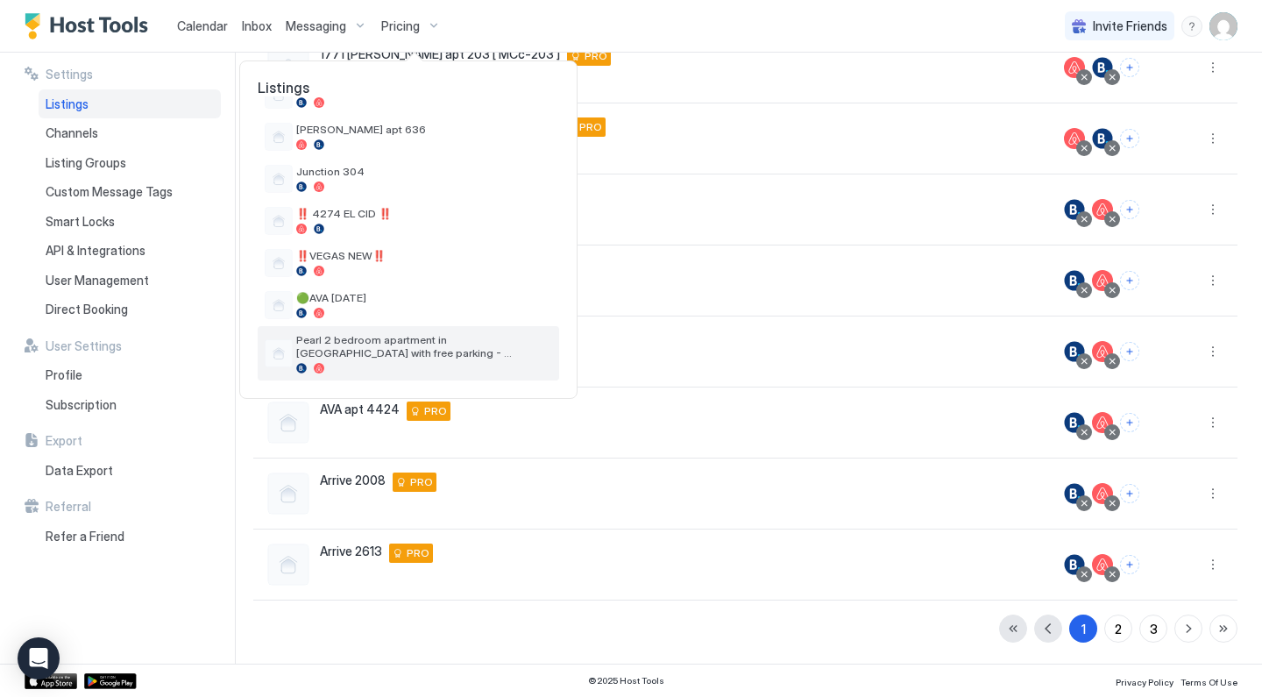
click at [359, 332] on div "Pearl 2 bedroom apartment in Marina with free parking - 1497630301" at bounding box center [408, 353] width 301 height 54
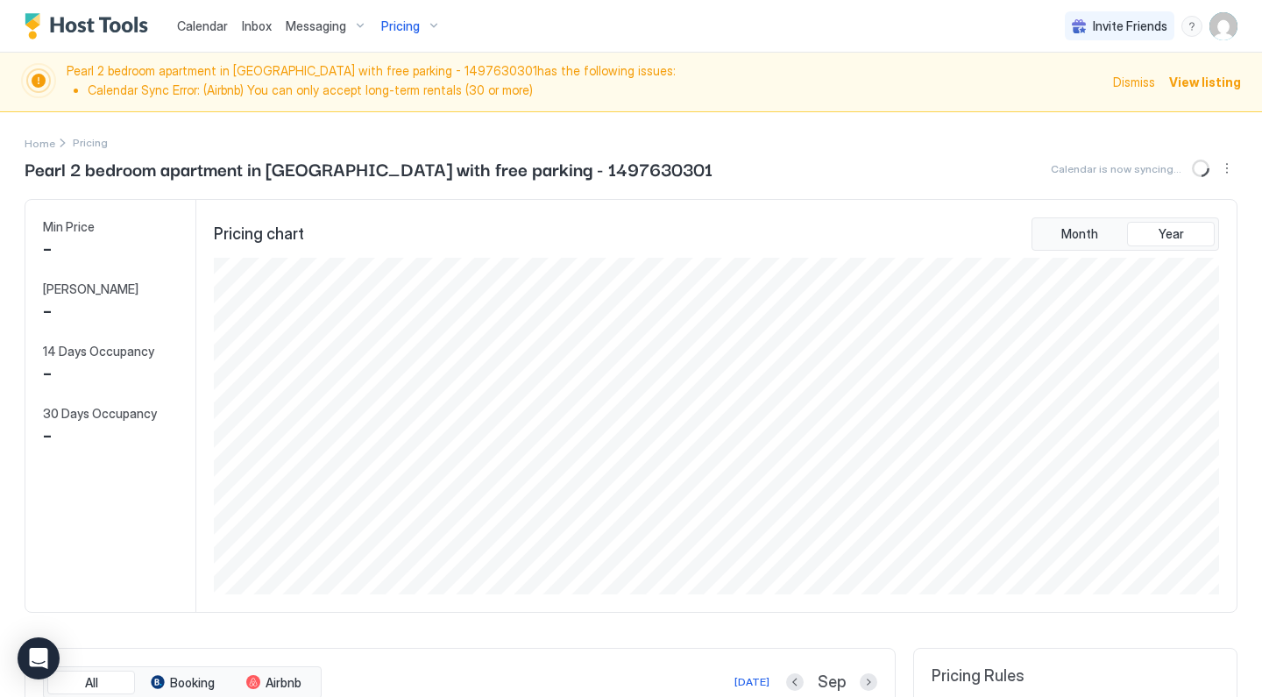
scroll to position [337, 1009]
click at [1235, 30] on img "User profile" at bounding box center [1223, 26] width 28 height 28
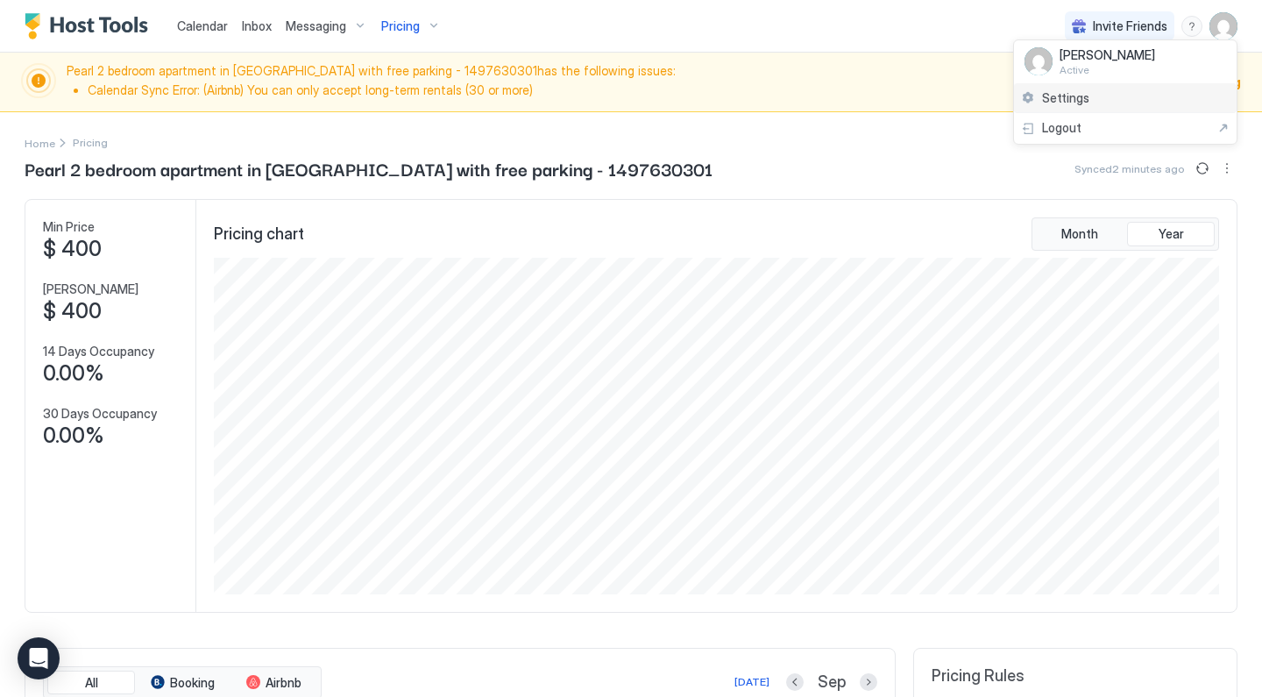
click at [1084, 98] on span "Settings" at bounding box center [1065, 98] width 47 height 16
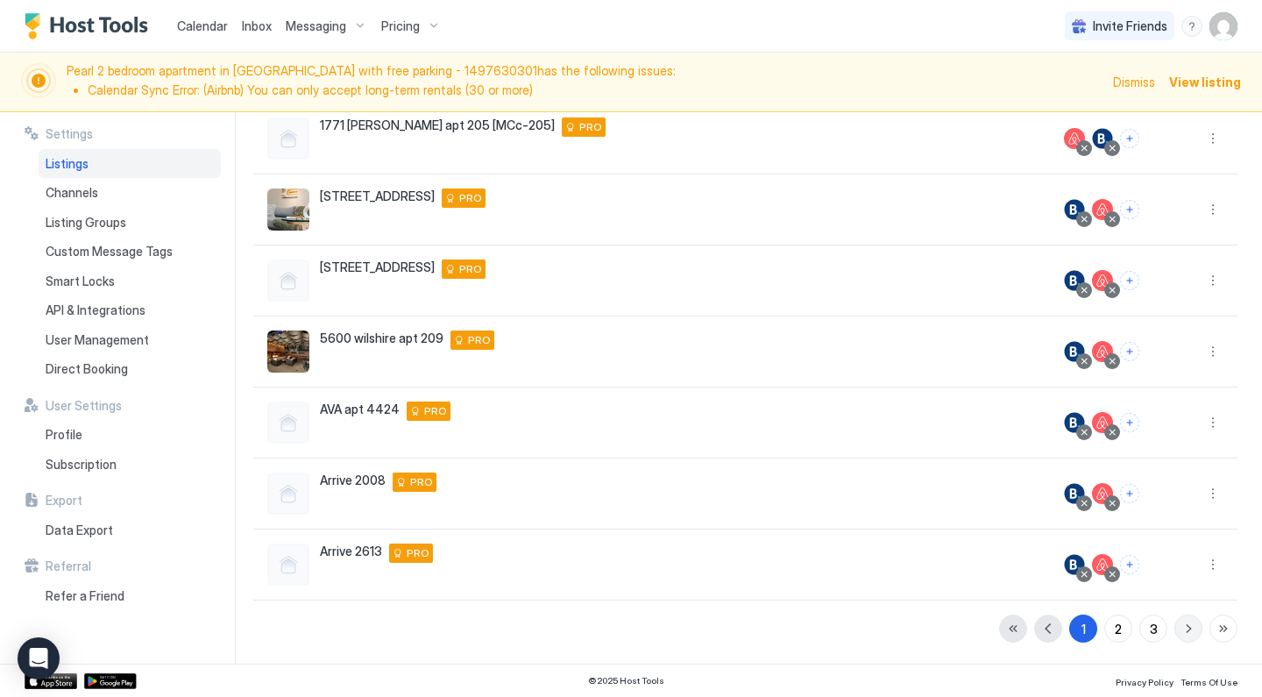
scroll to position [386, 0]
click at [1150, 623] on div "3" at bounding box center [1154, 629] width 8 height 18
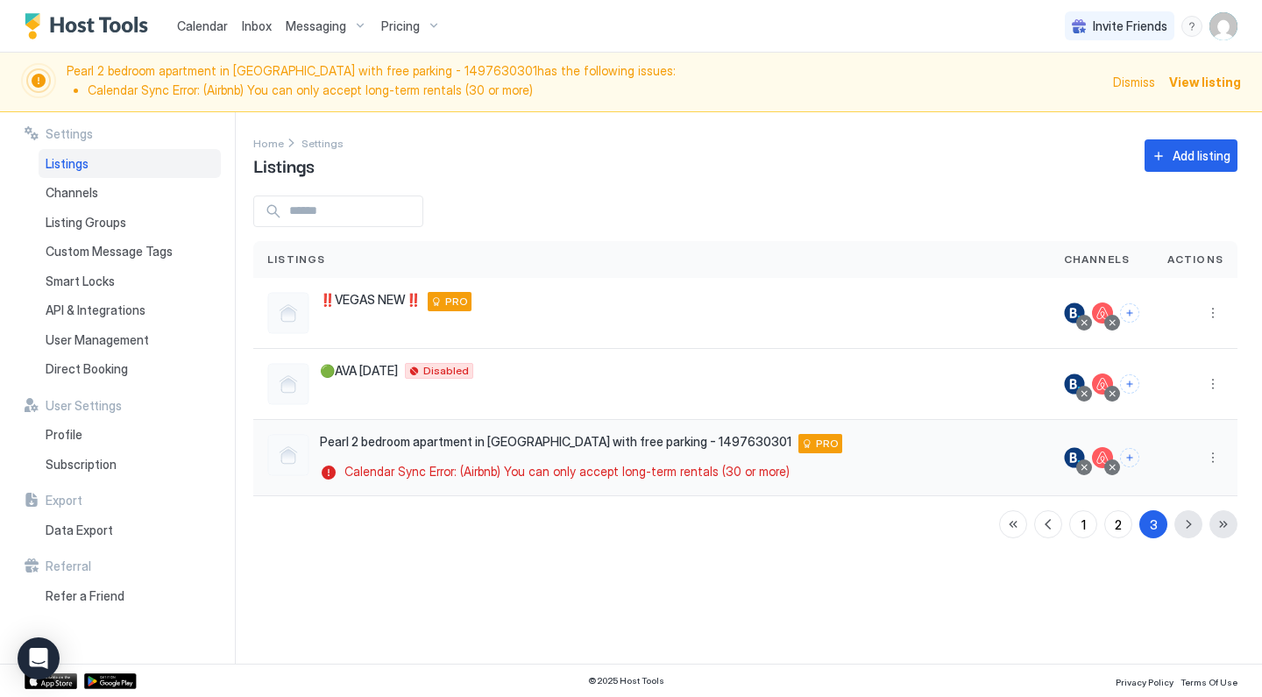
click at [1116, 465] on div at bounding box center [1112, 467] width 9 height 9
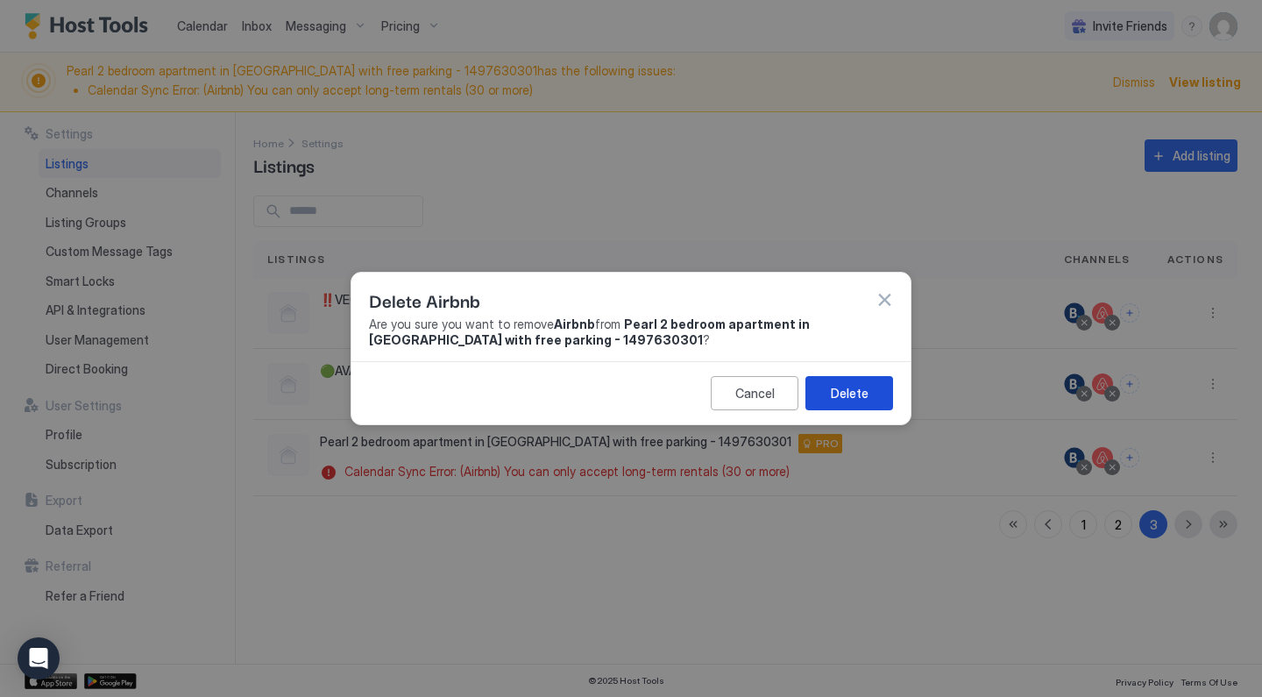
click at [859, 388] on div "Delete" at bounding box center [850, 393] width 38 height 18
